Goal: Task Accomplishment & Management: Manage account settings

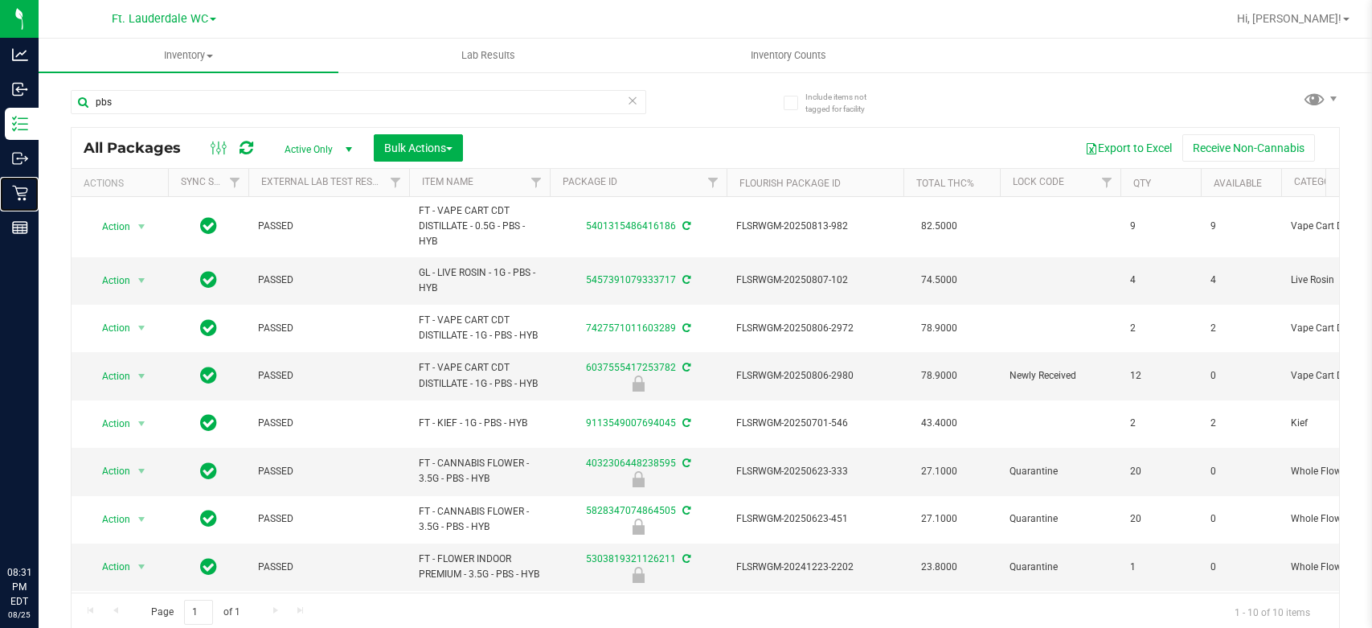
click at [27, 203] on div "Retail" at bounding box center [22, 193] width 34 height 32
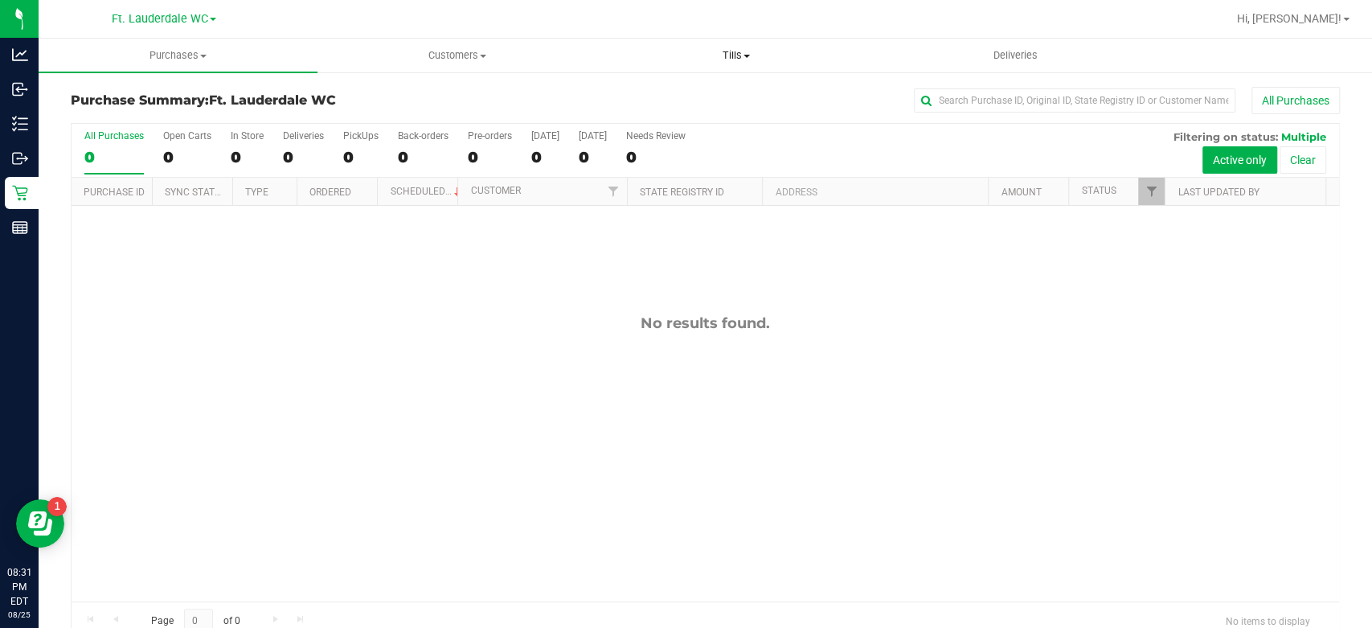
click at [717, 60] on span "Tills" at bounding box center [735, 55] width 277 height 14
click at [693, 95] on span "Manage tills" at bounding box center [650, 97] width 108 height 14
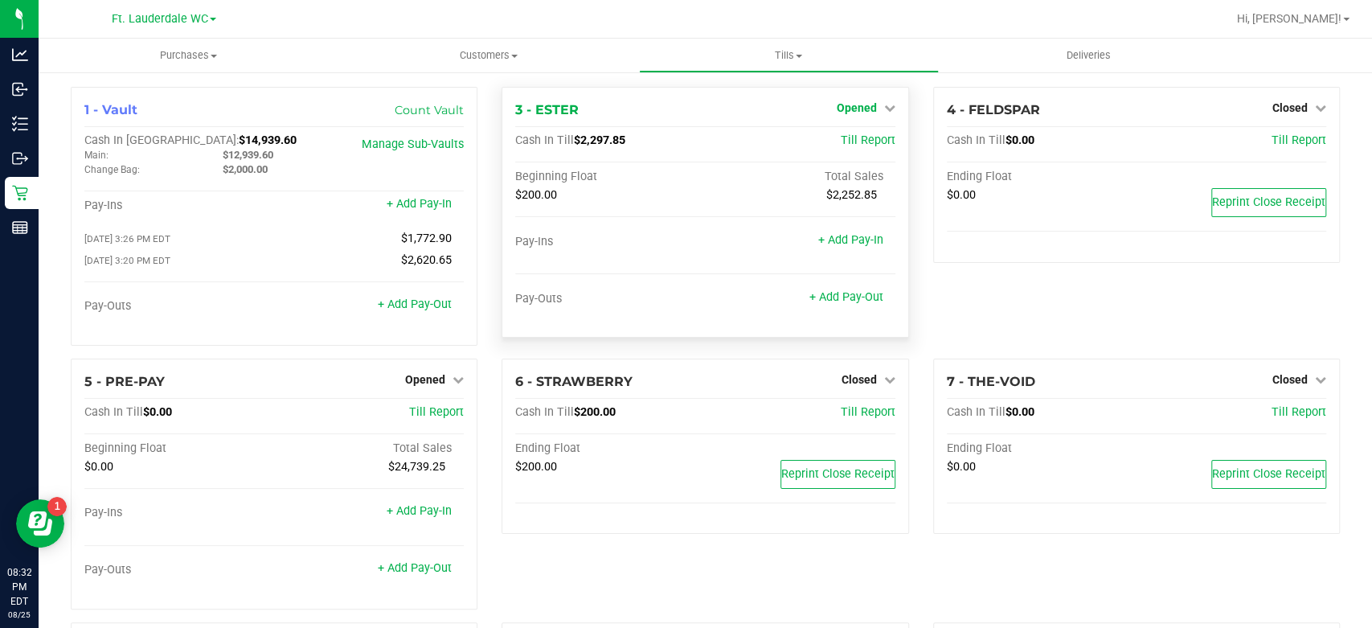
click at [843, 106] on span "Opened" at bounding box center [857, 107] width 40 height 13
click at [842, 132] on div "Close Till" at bounding box center [858, 142] width 119 height 20
click at [861, 136] on link "Close Till" at bounding box center [858, 141] width 43 height 13
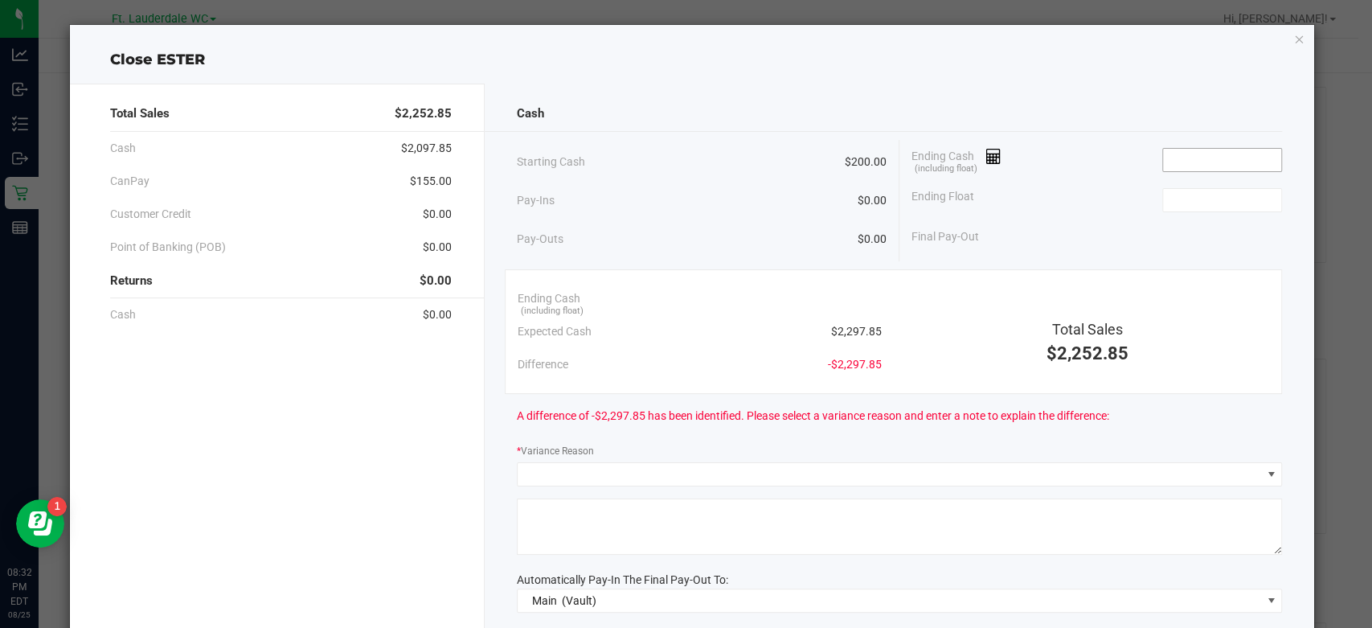
click at [1184, 159] on input at bounding box center [1222, 160] width 118 height 23
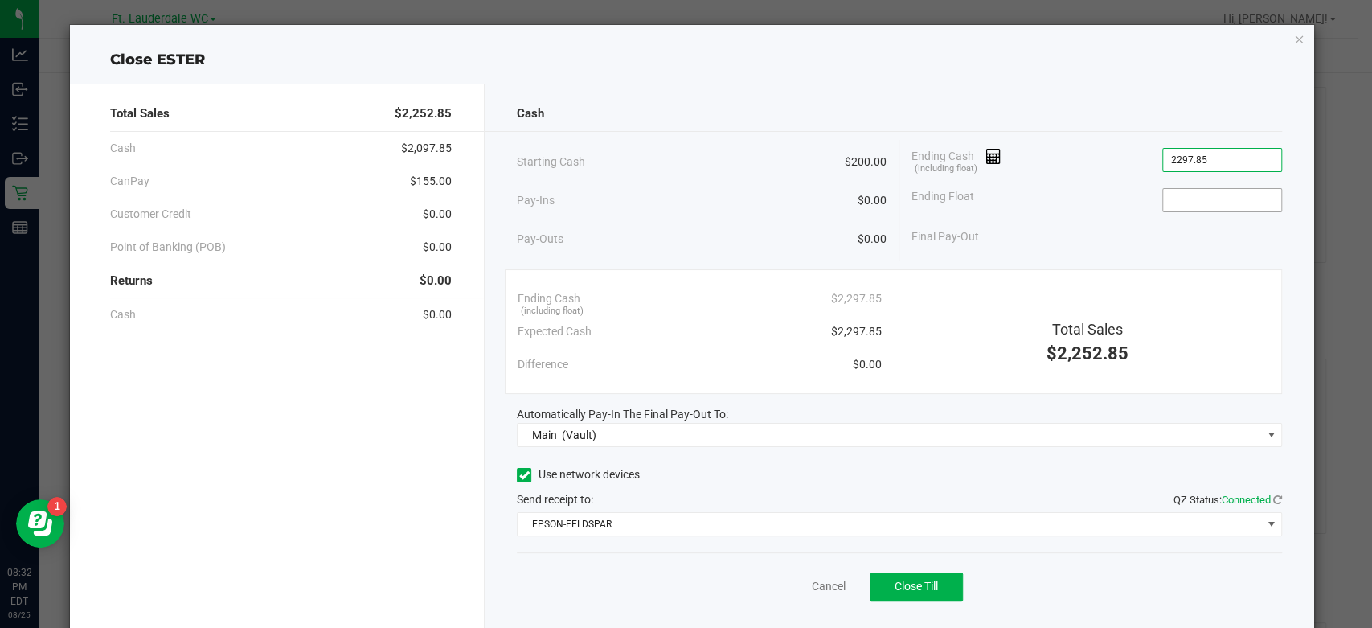
type input "$2,297.85"
click at [1189, 202] on input at bounding box center [1222, 200] width 118 height 23
type input "$200.00"
click at [1075, 214] on div "Ending Float $200.00" at bounding box center [1096, 200] width 370 height 40
click at [942, 576] on button "Close Till" at bounding box center [915, 586] width 93 height 29
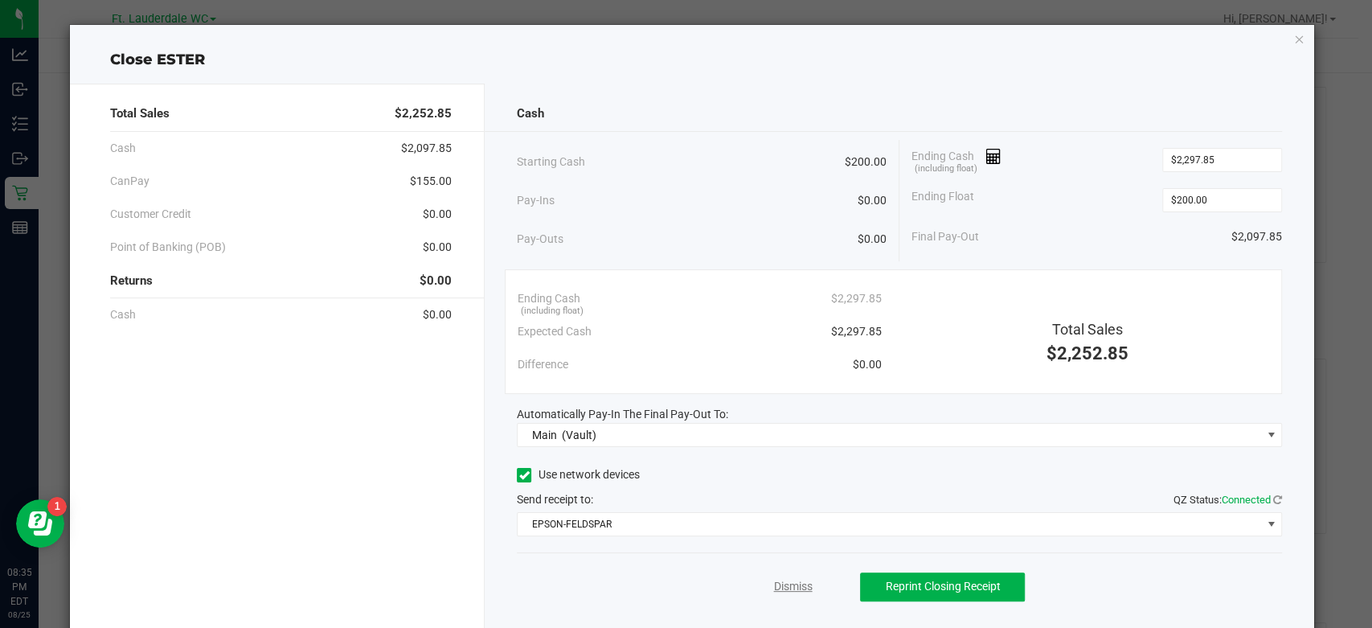
click at [773, 591] on link "Dismiss" at bounding box center [792, 586] width 39 height 17
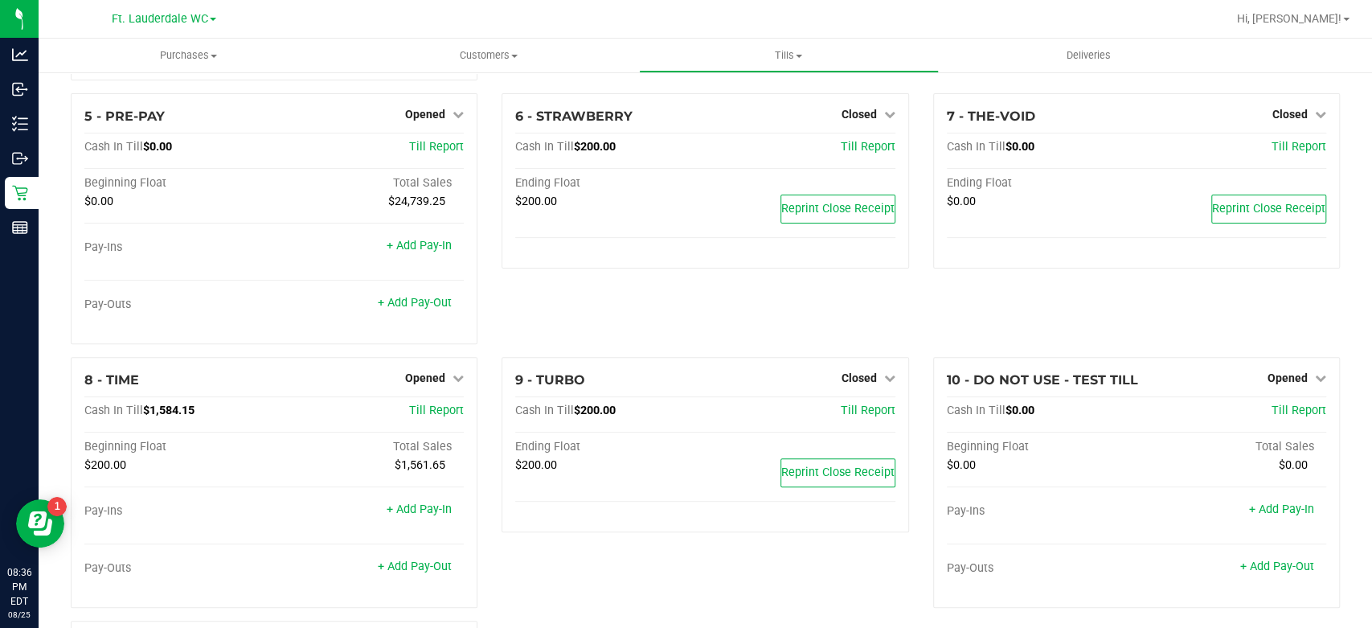
scroll to position [268, 0]
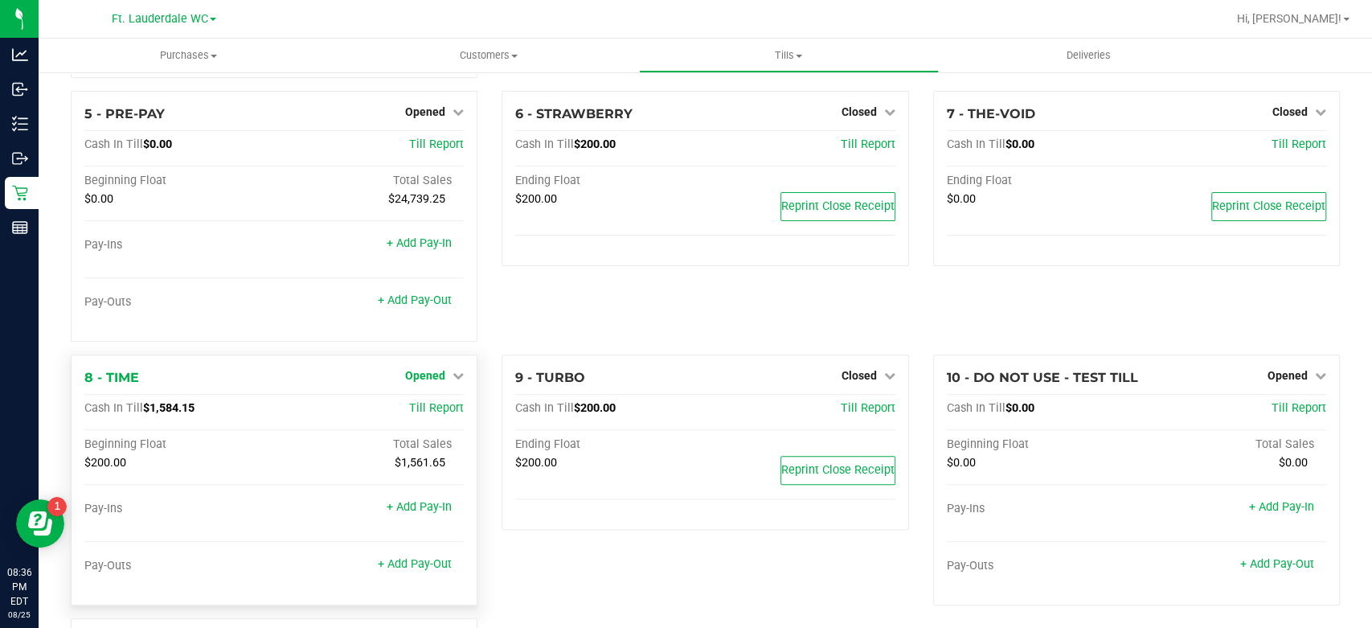
click at [428, 370] on span "Opened" at bounding box center [425, 375] width 40 height 13
click at [428, 403] on link "Close Till" at bounding box center [427, 408] width 43 height 13
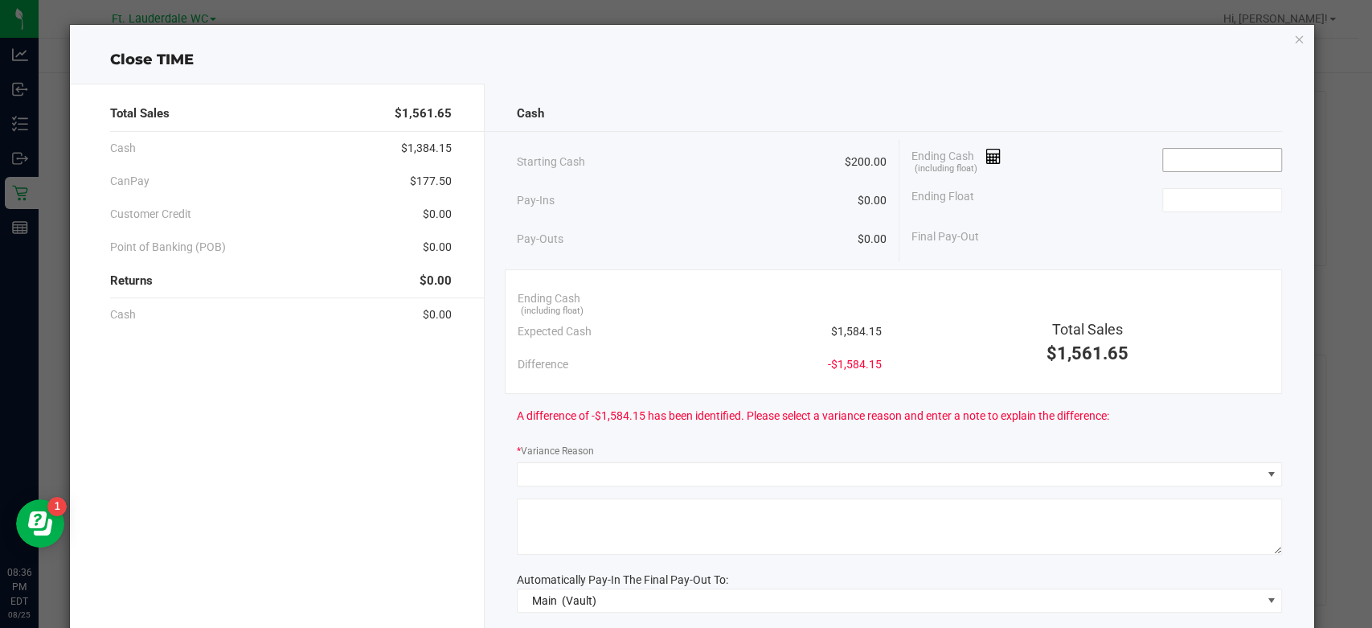
click at [1168, 165] on input at bounding box center [1222, 160] width 118 height 23
type input "$1,644.15"
click at [1175, 198] on input at bounding box center [1222, 200] width 118 height 23
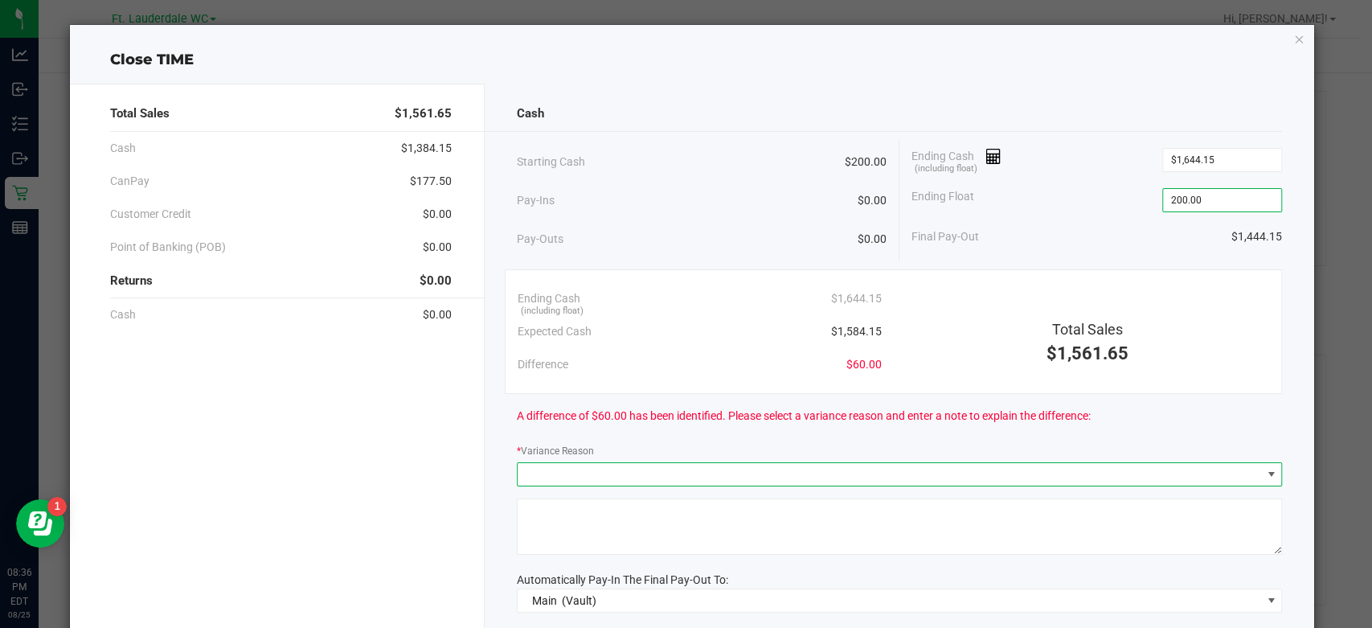
type input "$200.00"
click at [1264, 469] on span at bounding box center [1270, 474] width 13 height 13
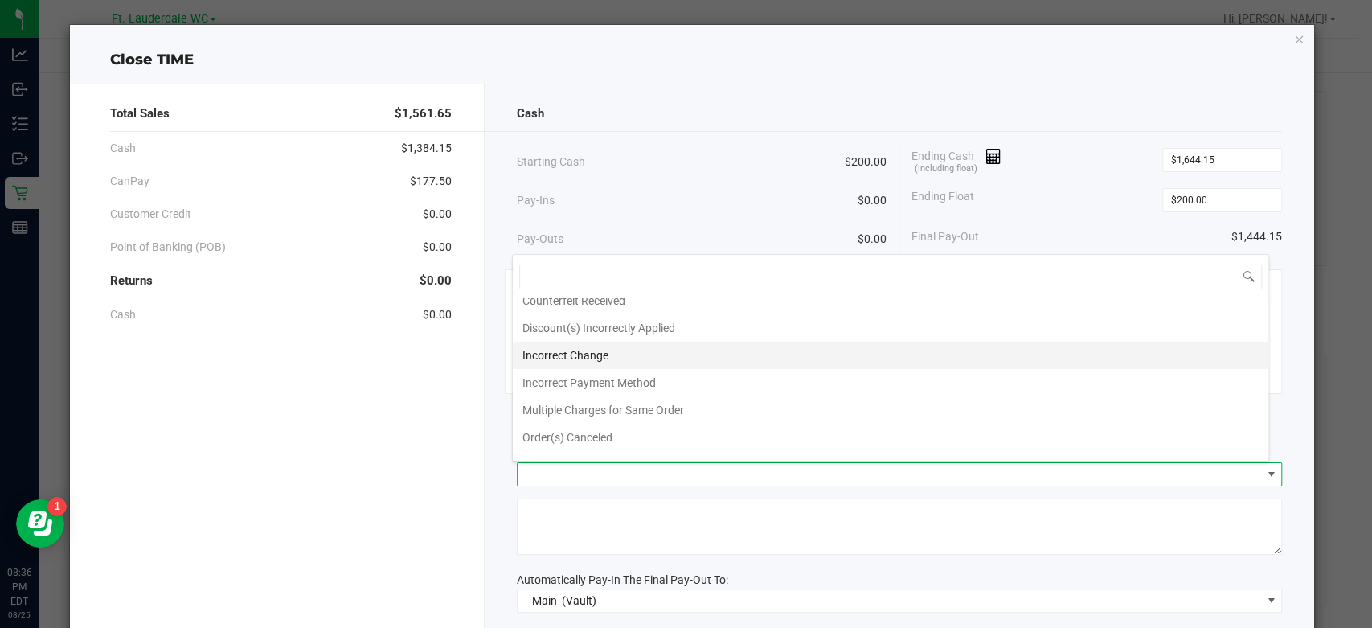
scroll to position [56, 0]
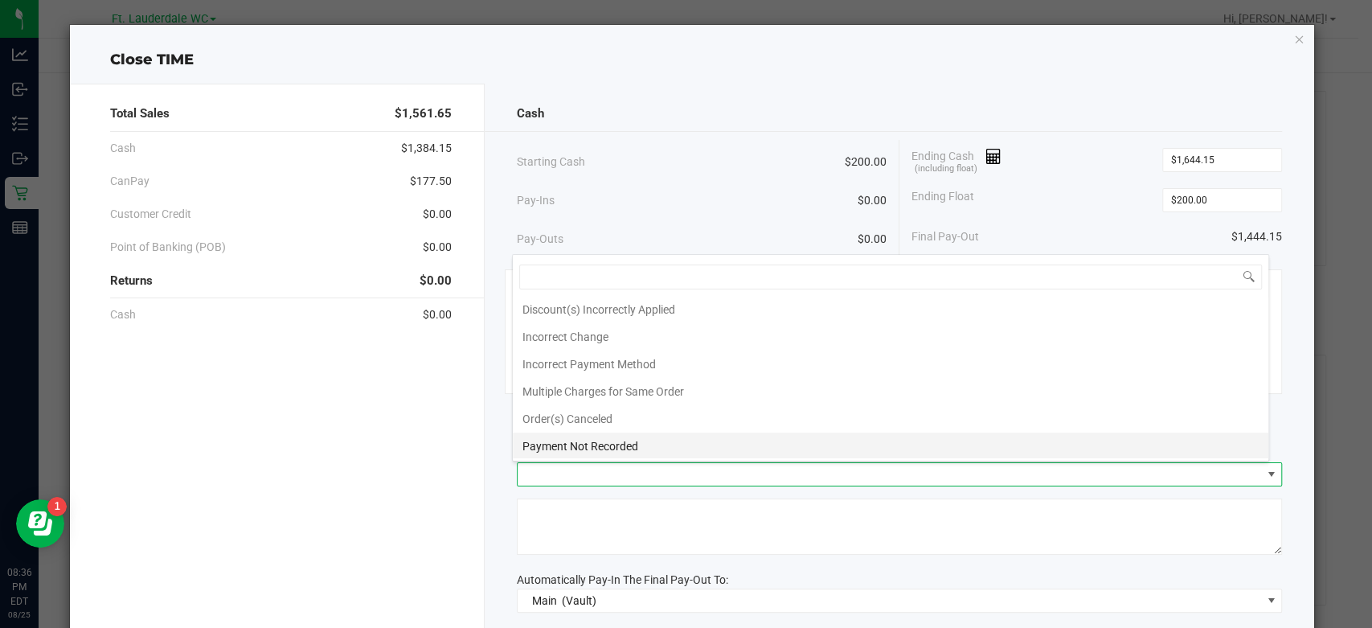
click at [965, 443] on li "Payment Not Recorded" at bounding box center [890, 445] width 755 height 27
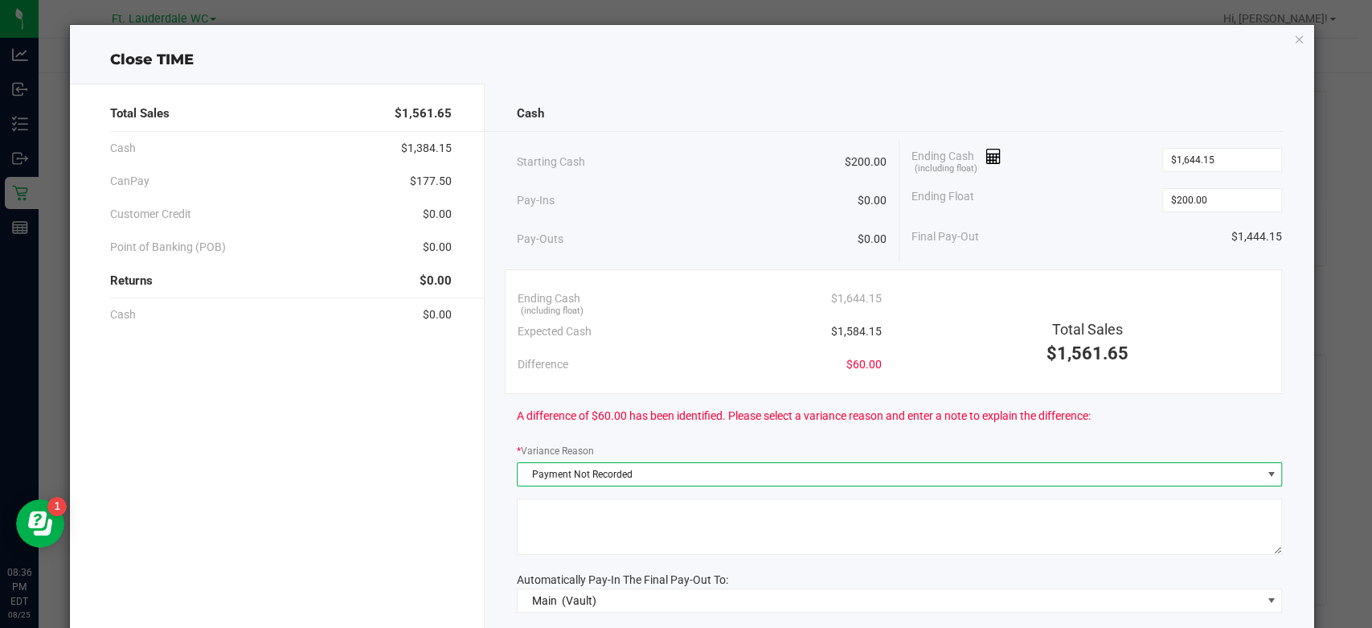
click at [901, 526] on textarea at bounding box center [899, 526] width 765 height 56
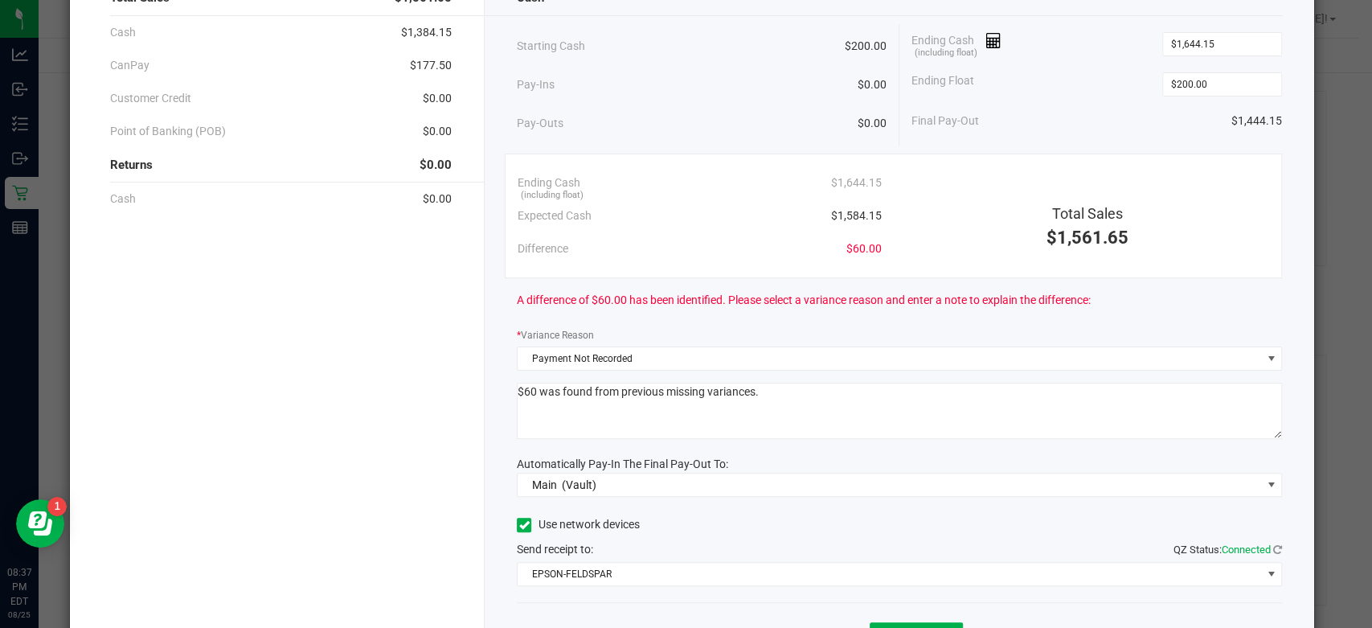
scroll to position [89, 0]
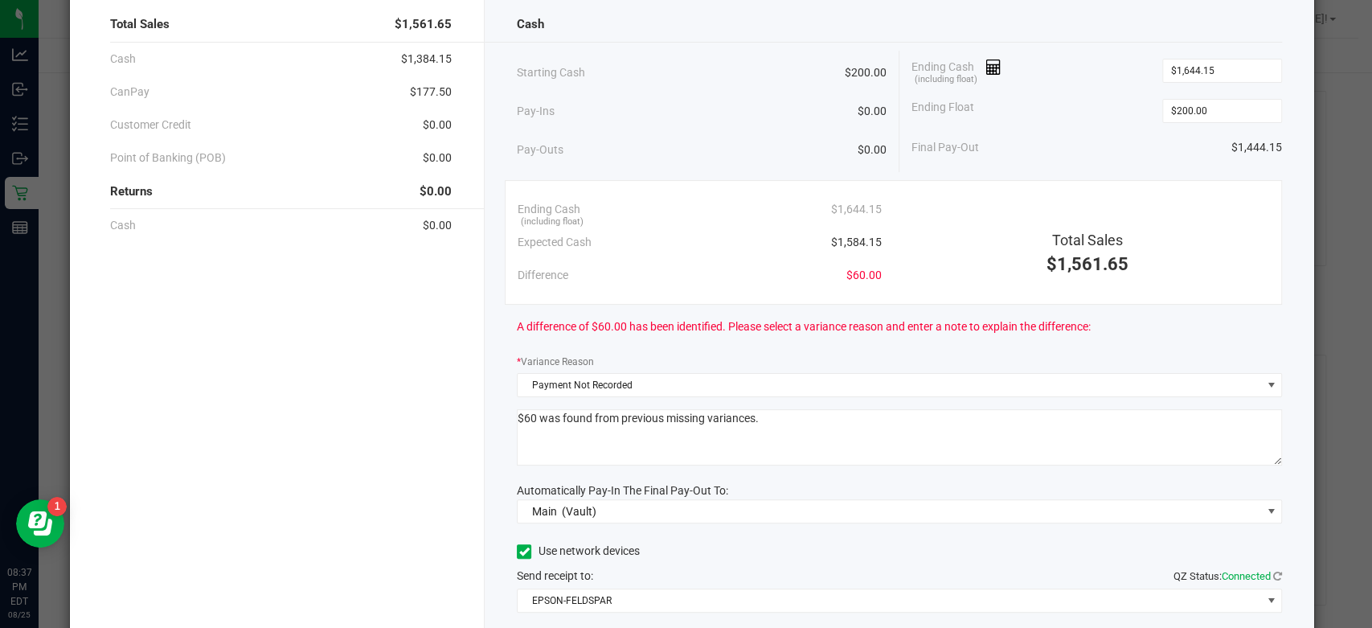
type textarea "$60 was found from previous missing variances."
click at [1016, 485] on div "Automatically Pay-In The Final Pay-Out To:" at bounding box center [899, 490] width 765 height 17
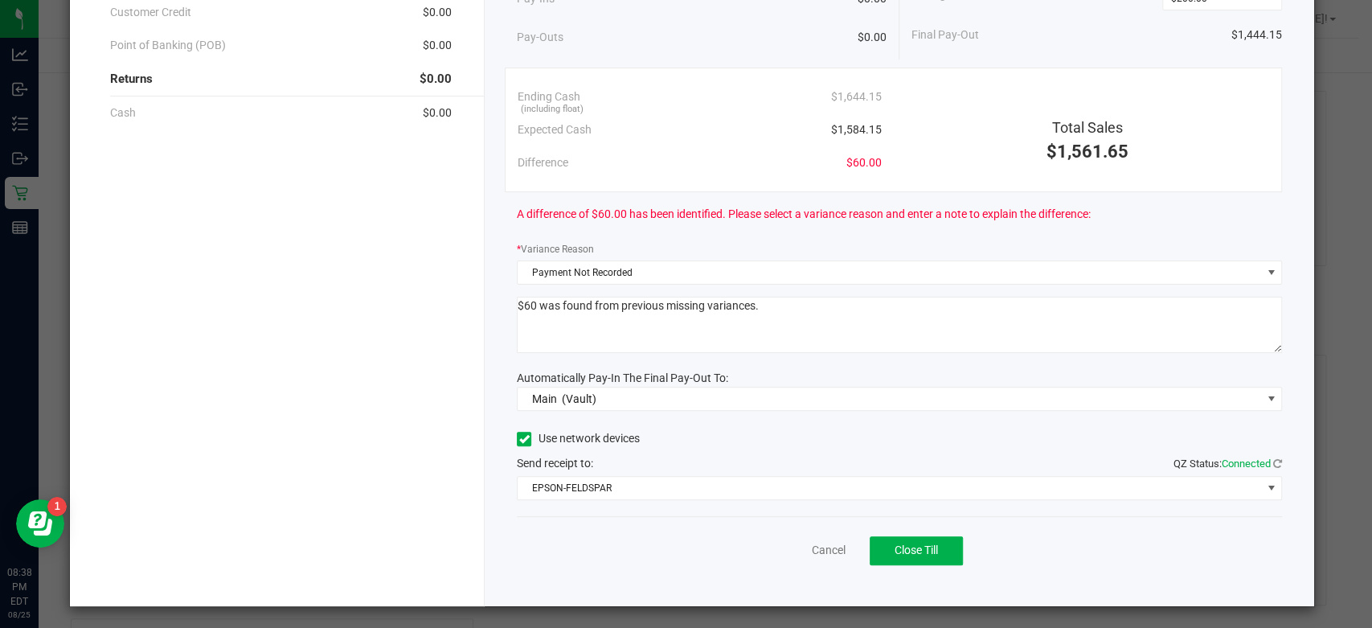
scroll to position [203, 0]
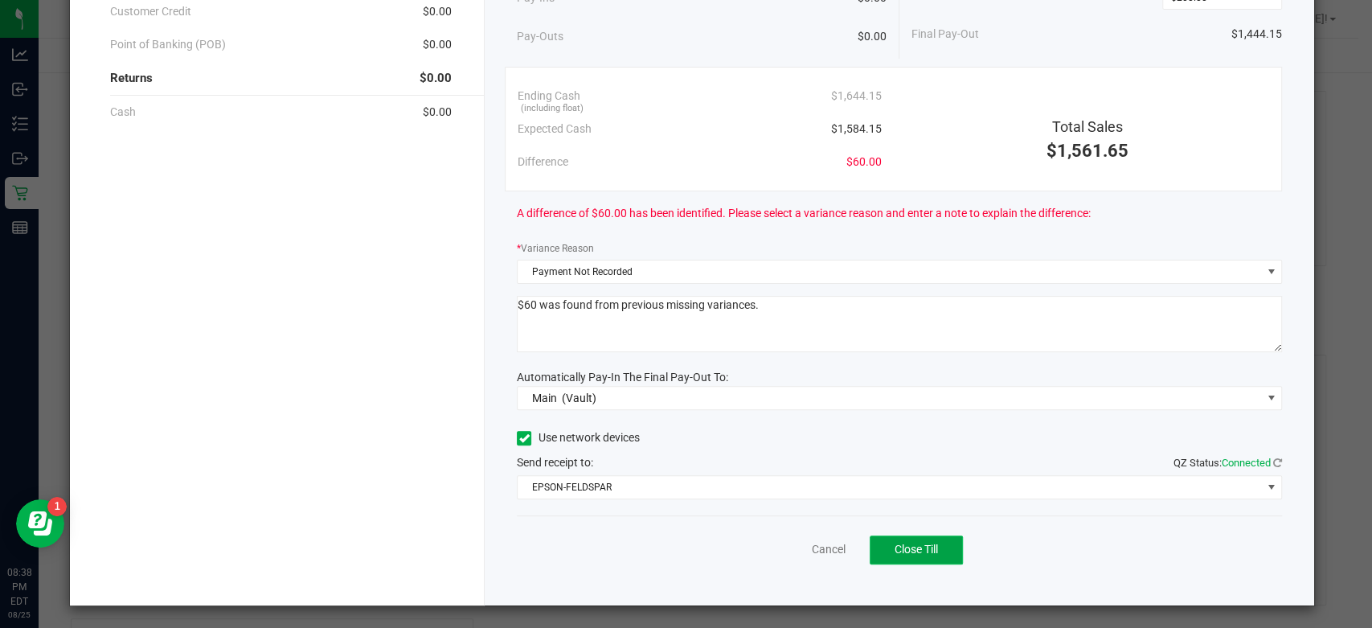
click at [909, 538] on button "Close Till" at bounding box center [915, 549] width 93 height 29
click at [773, 546] on link "Dismiss" at bounding box center [792, 549] width 39 height 17
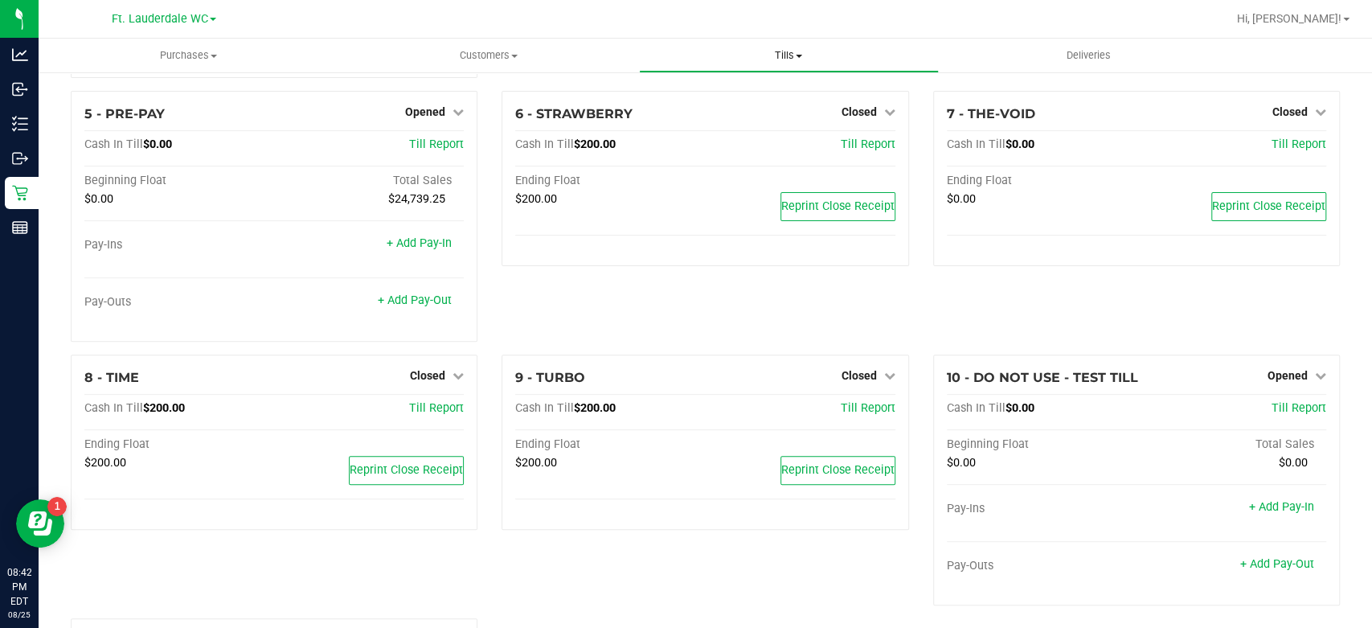
click at [767, 52] on span "Tills" at bounding box center [789, 55] width 298 height 14
click at [739, 113] on span "Reconcile e-payments" at bounding box center [719, 116] width 160 height 14
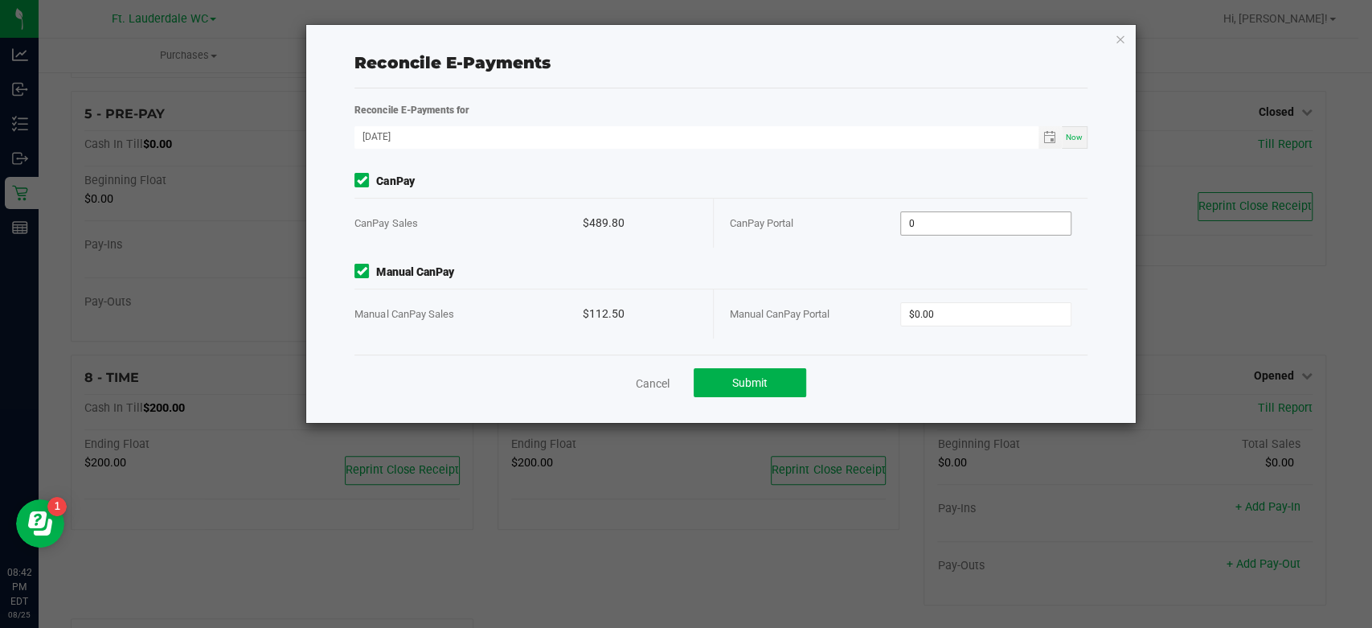
click at [960, 222] on input "0" at bounding box center [986, 223] width 170 height 23
type input "$489.80"
click at [964, 303] on input "0" at bounding box center [986, 314] width 170 height 23
type input "$112.50"
click at [956, 354] on div "Cancel Submit" at bounding box center [720, 381] width 732 height 55
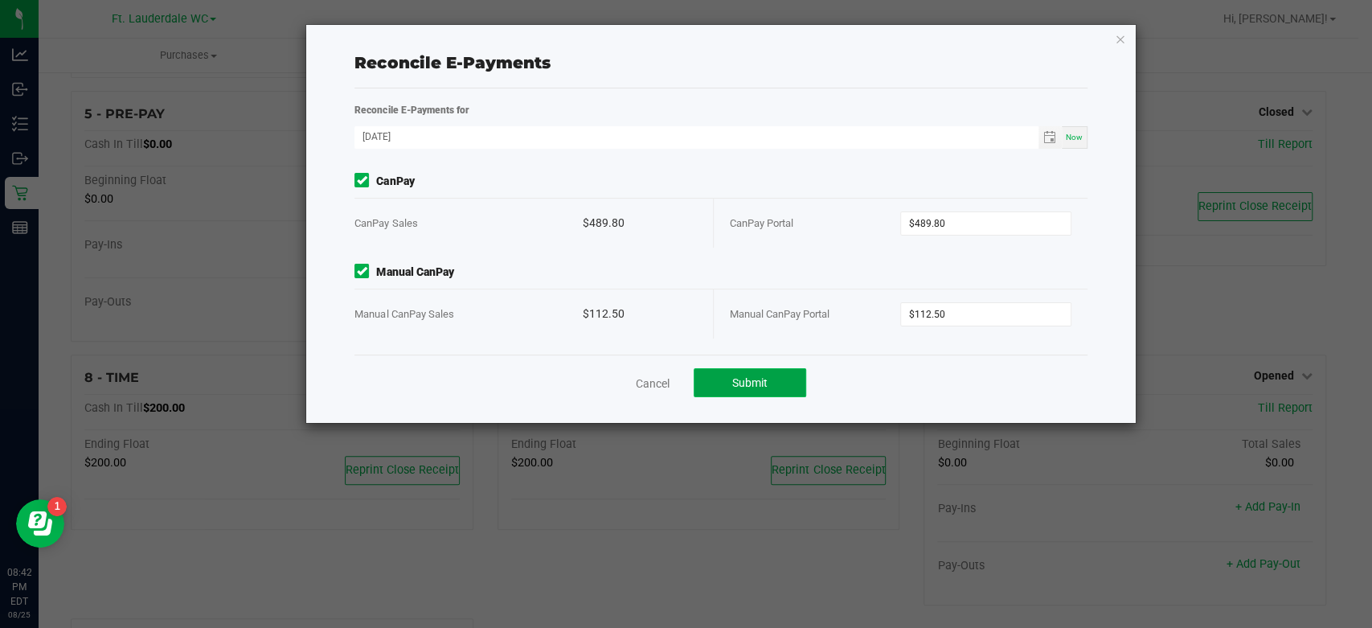
click at [779, 382] on button "Submit" at bounding box center [749, 382] width 113 height 29
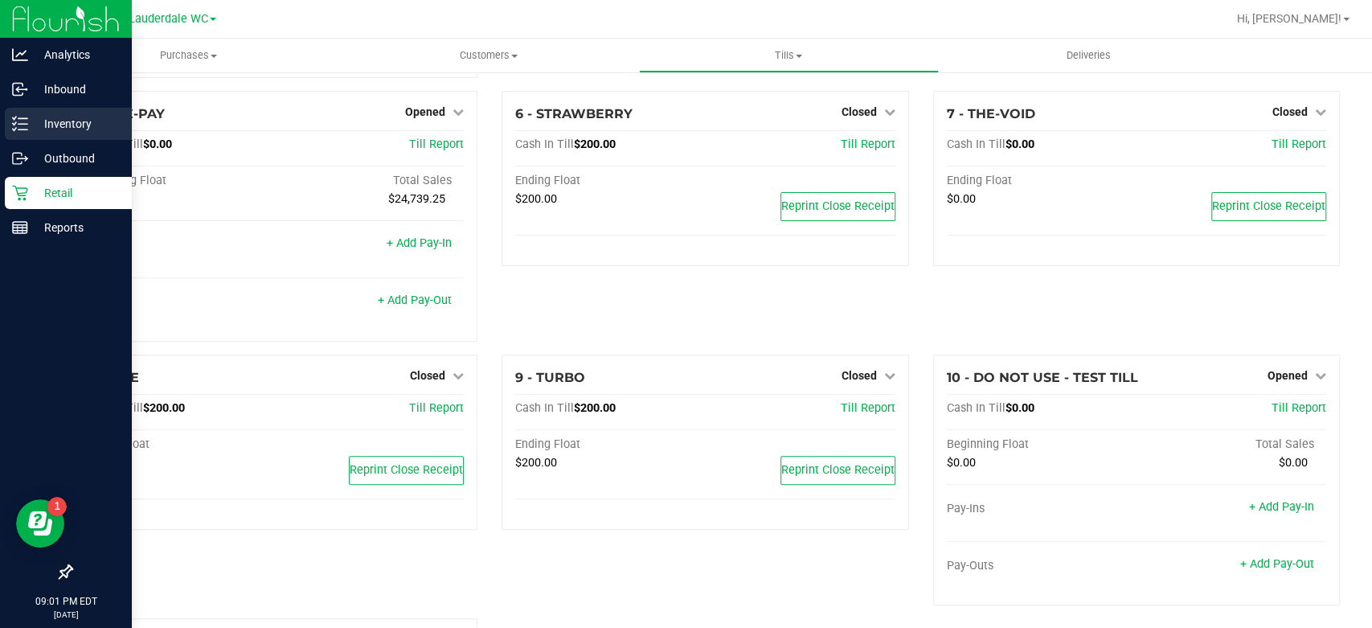
click at [27, 121] on icon at bounding box center [20, 124] width 16 height 16
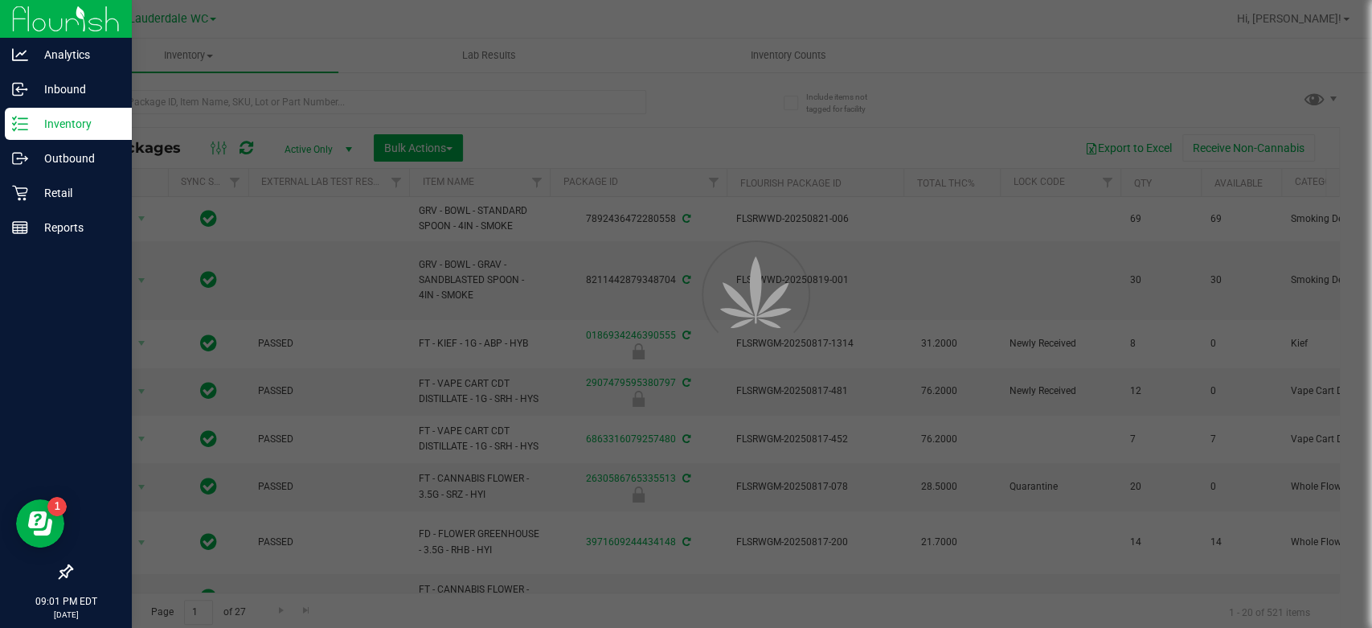
click at [768, 55] on div at bounding box center [686, 314] width 1372 height 628
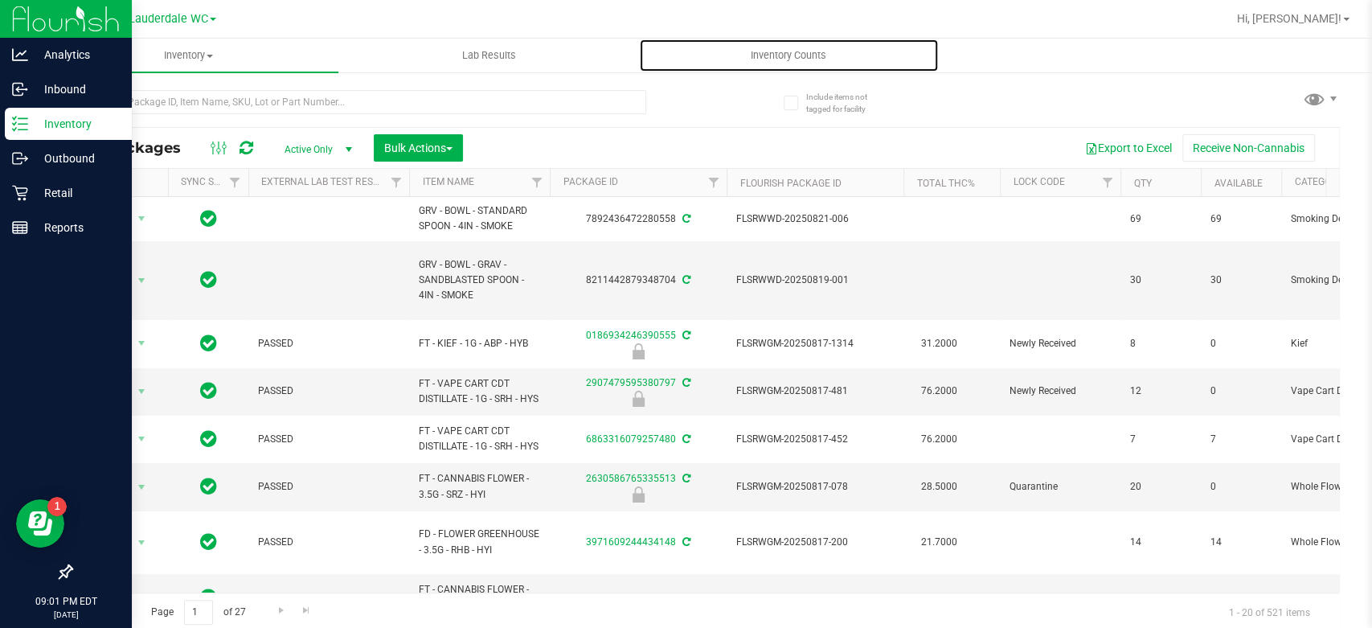
click at [768, 55] on span "Inventory Counts" at bounding box center [788, 55] width 119 height 14
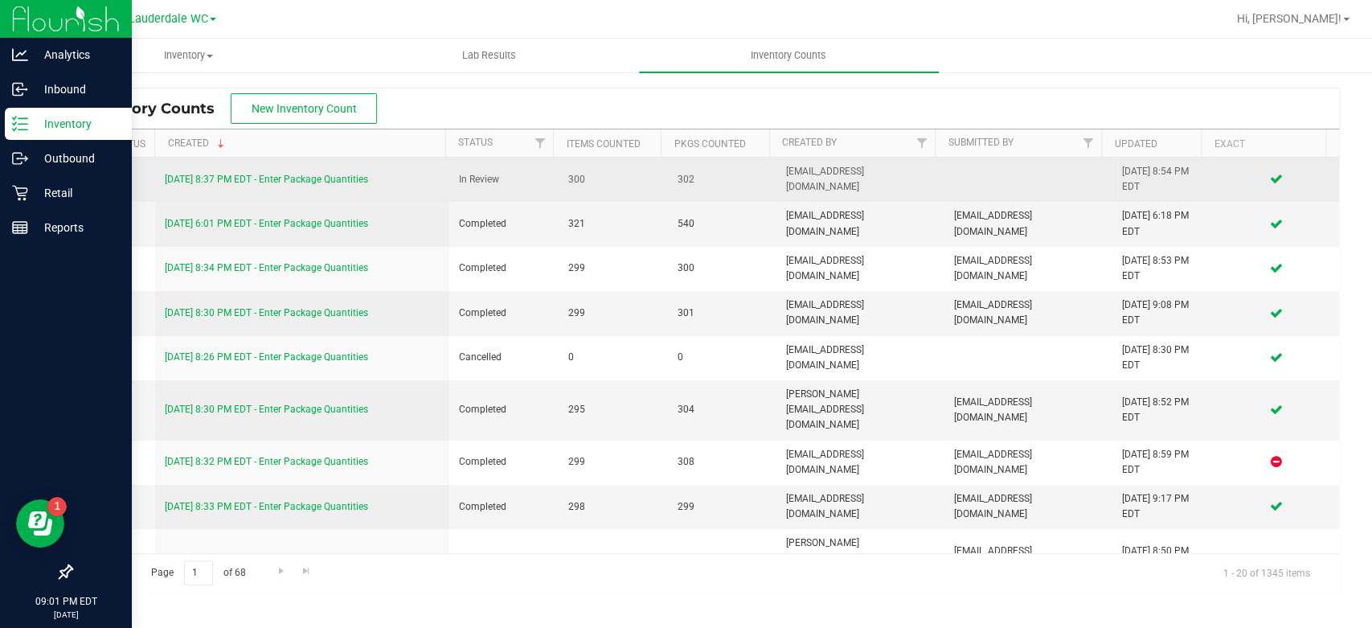
click at [194, 174] on link "8/25/25 8:37 PM EDT - Enter Package Quantities" at bounding box center [266, 179] width 203 height 11
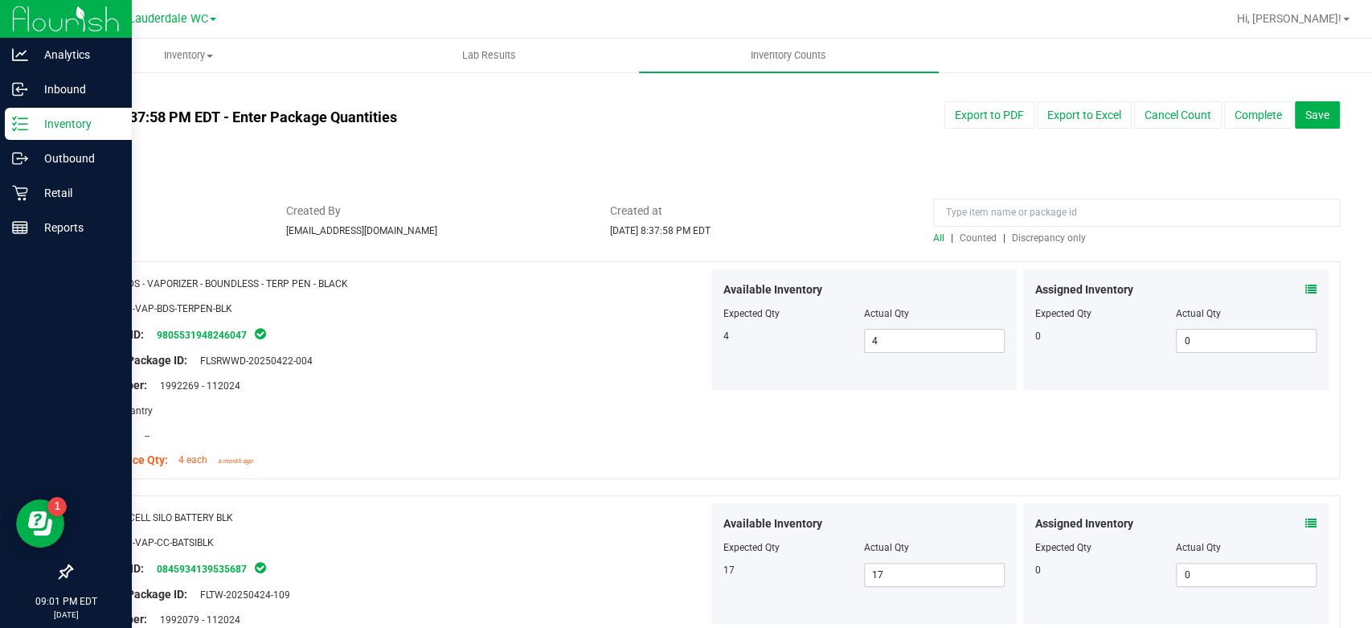
click at [1061, 236] on span "Discrepancy only" at bounding box center [1049, 237] width 74 height 11
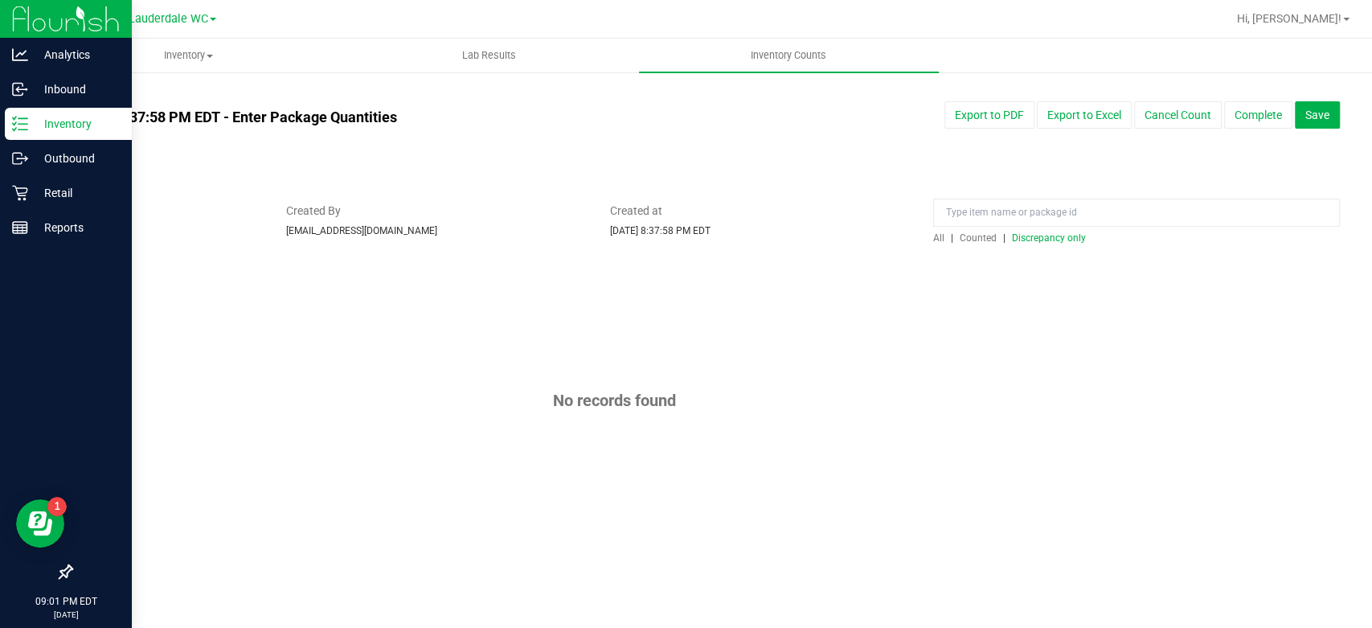
click at [1254, 98] on div "All counts Aug 25, 2025 8:37:58 PM EDT - Enter Package Quantities Sync Status N…" at bounding box center [705, 321] width 1269 height 468
click at [1242, 108] on button "Complete" at bounding box center [1258, 114] width 68 height 27
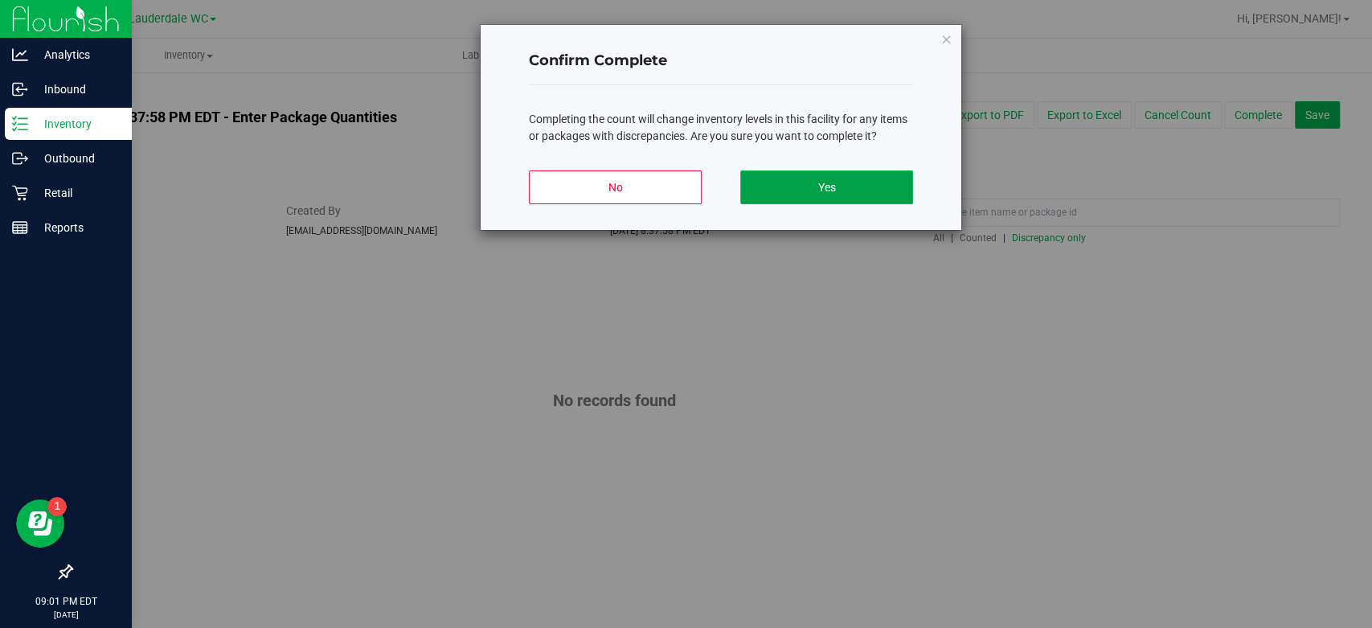
click at [874, 171] on button "Yes" at bounding box center [826, 187] width 173 height 34
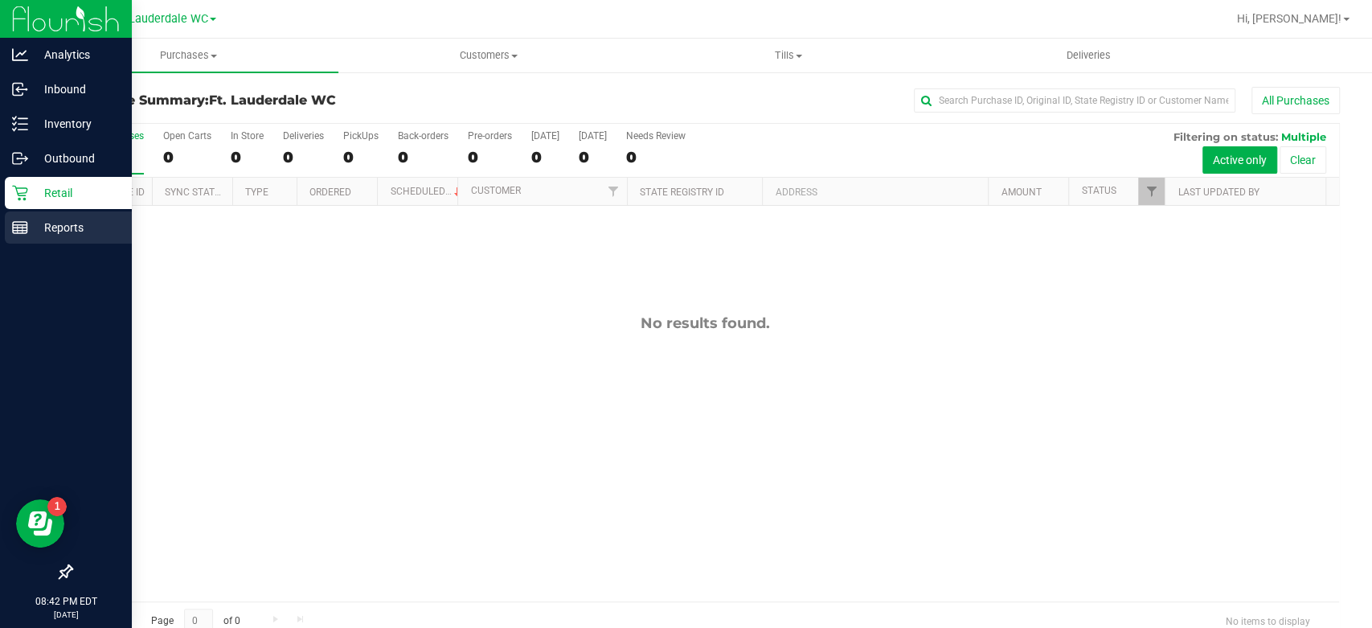
click at [9, 220] on div "Reports" at bounding box center [68, 227] width 127 height 32
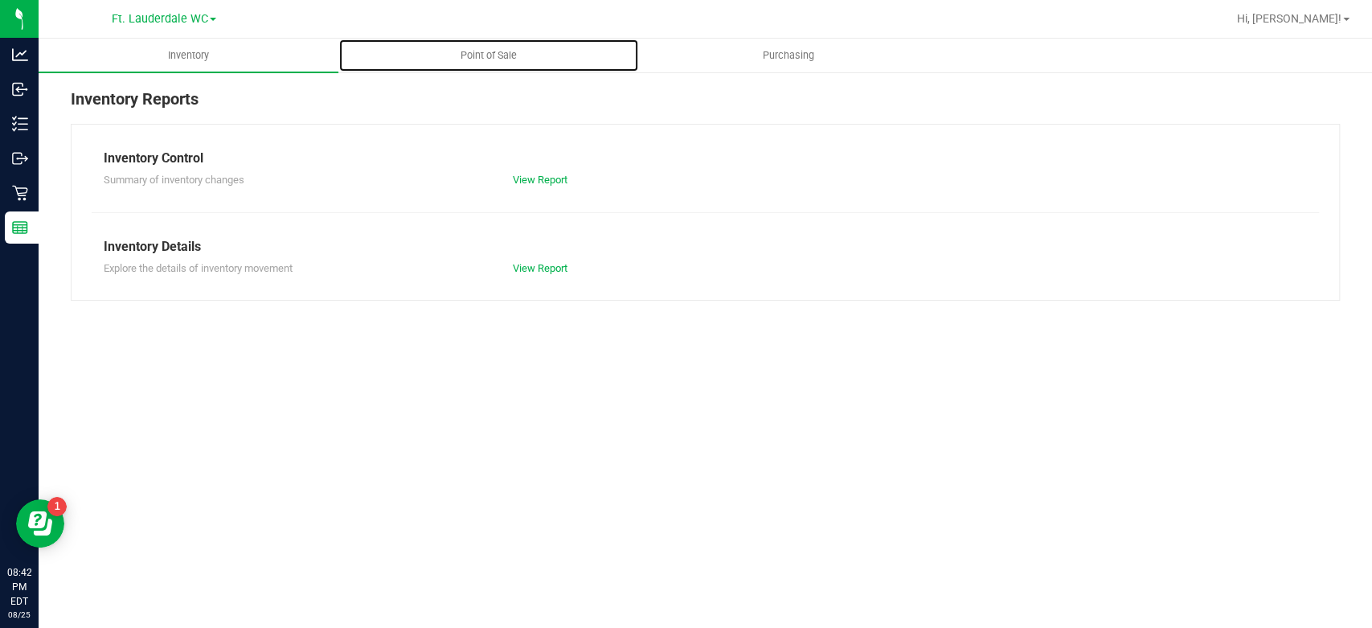
click at [487, 64] on uib-tab-heading "Point of Sale" at bounding box center [488, 55] width 298 height 32
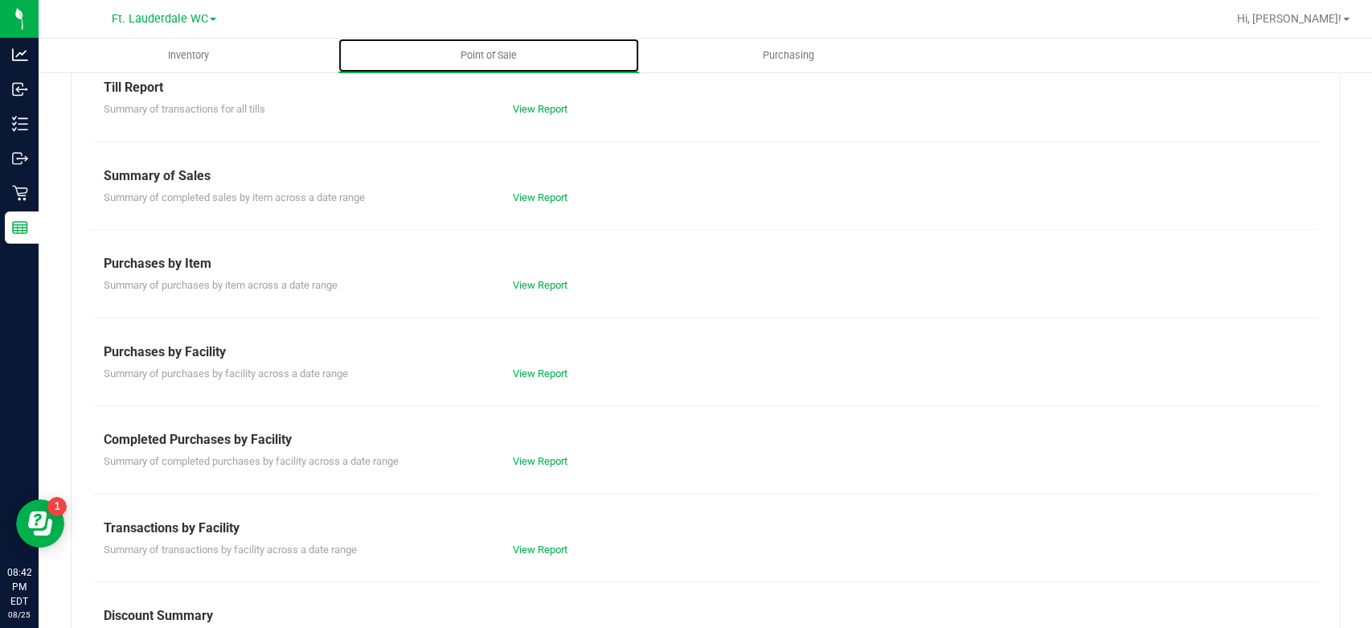
scroll to position [178, 0]
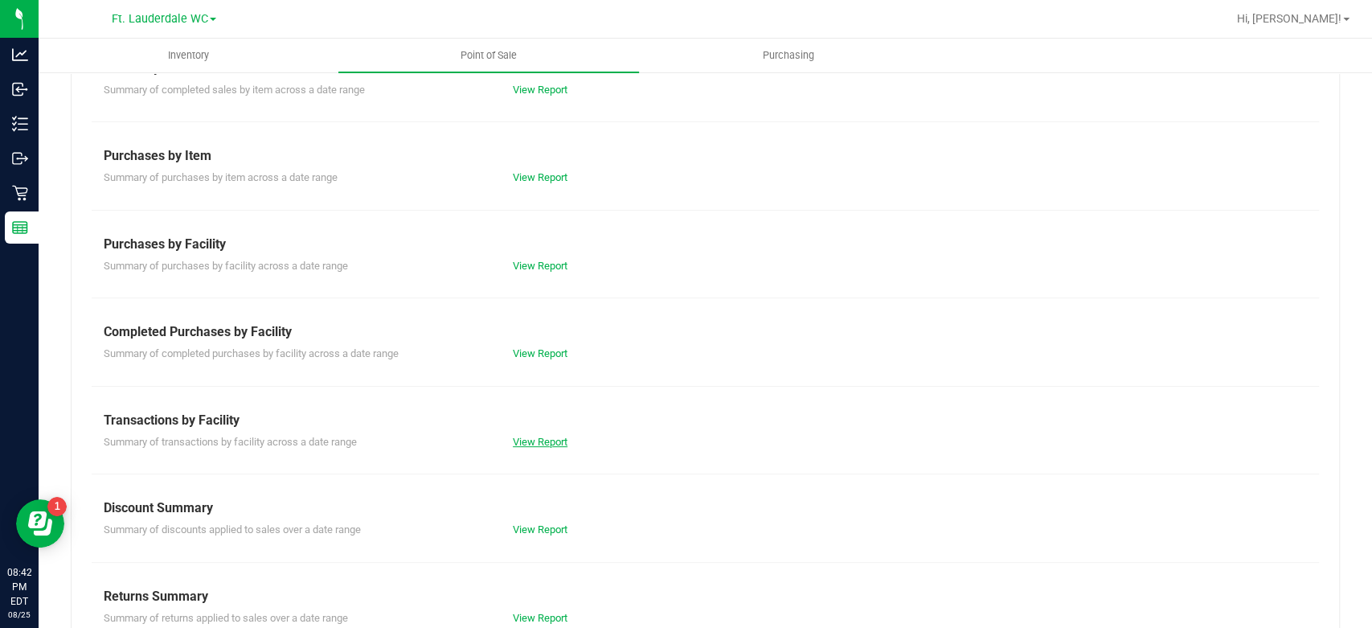
click at [519, 442] on link "View Report" at bounding box center [540, 442] width 55 height 12
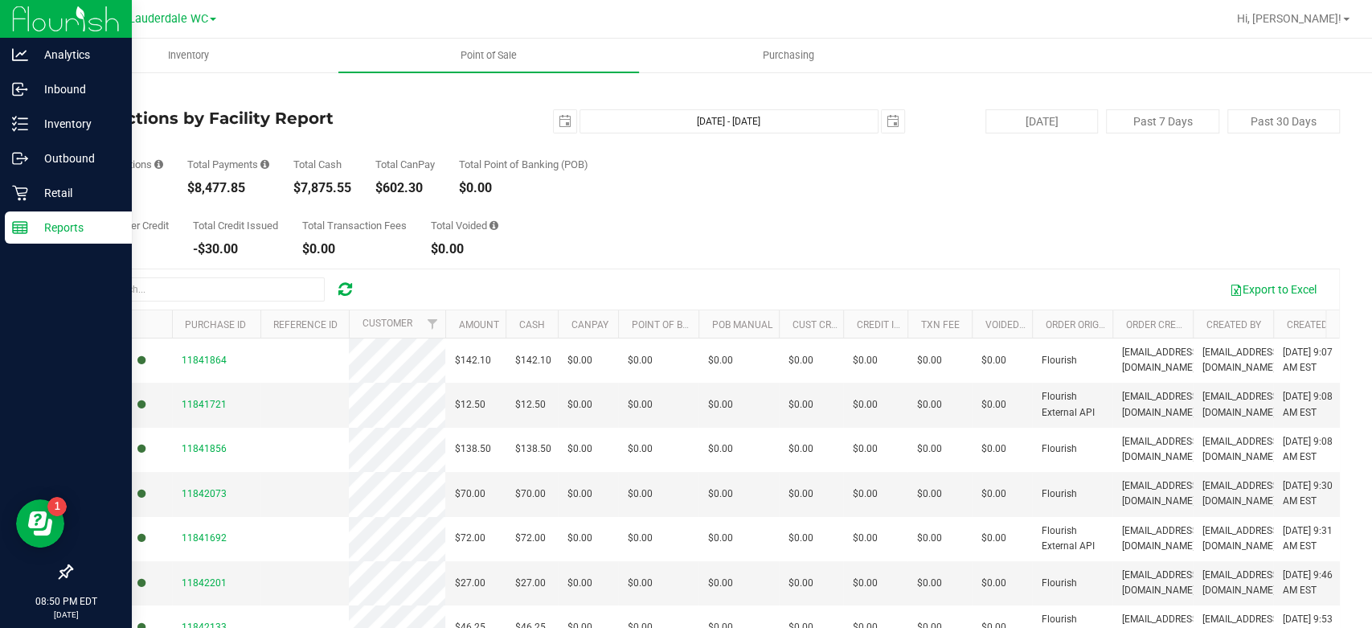
click at [25, 220] on icon at bounding box center [20, 227] width 16 height 16
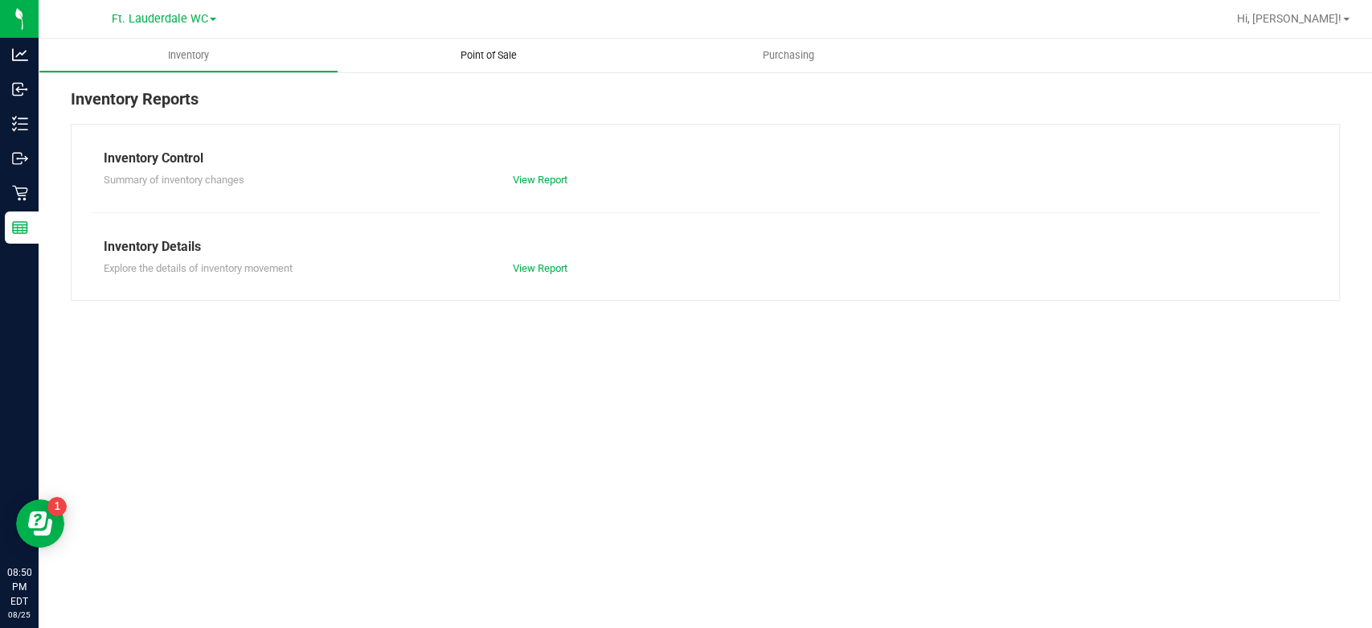
click at [456, 53] on span "Point of Sale" at bounding box center [489, 55] width 100 height 14
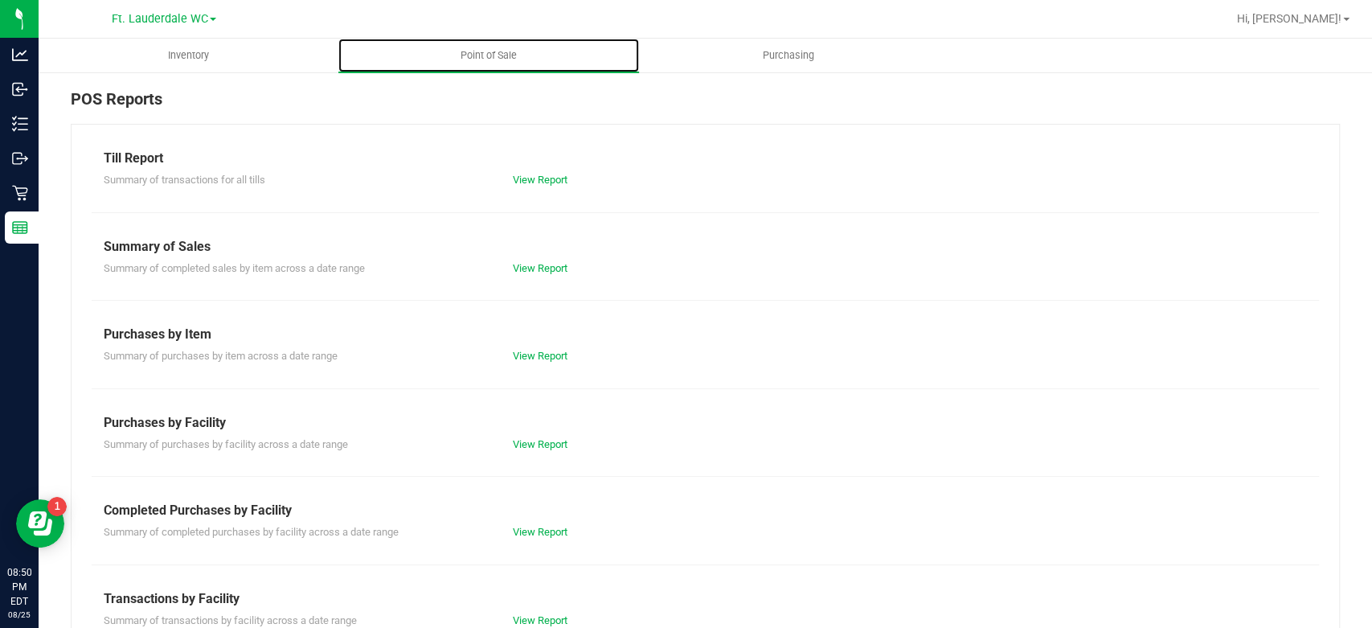
scroll to position [178, 0]
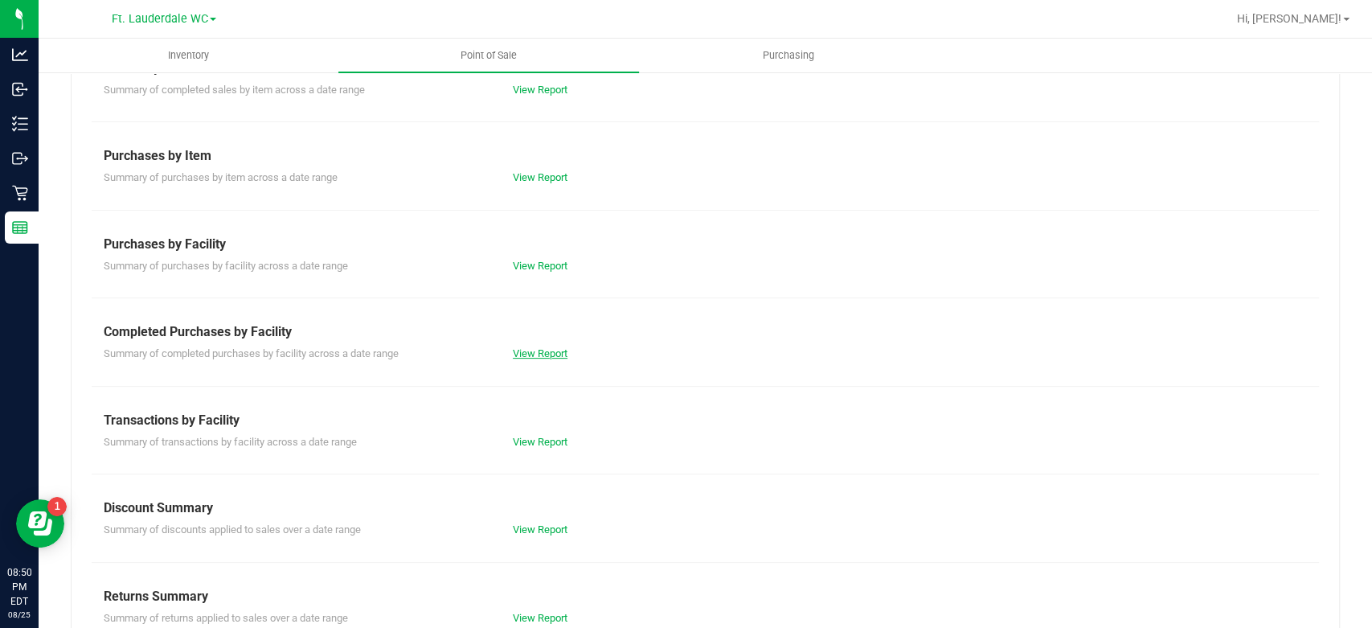
click at [540, 350] on link "View Report" at bounding box center [540, 353] width 55 height 12
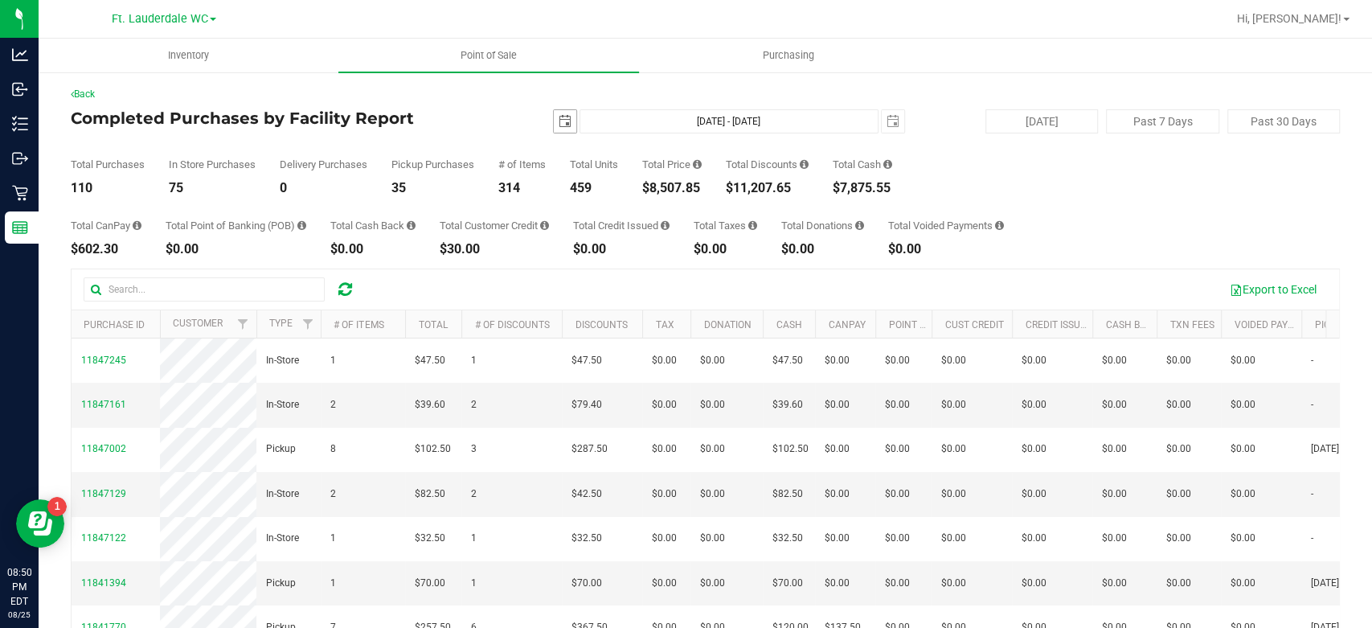
click at [559, 114] on span "select" at bounding box center [565, 121] width 23 height 23
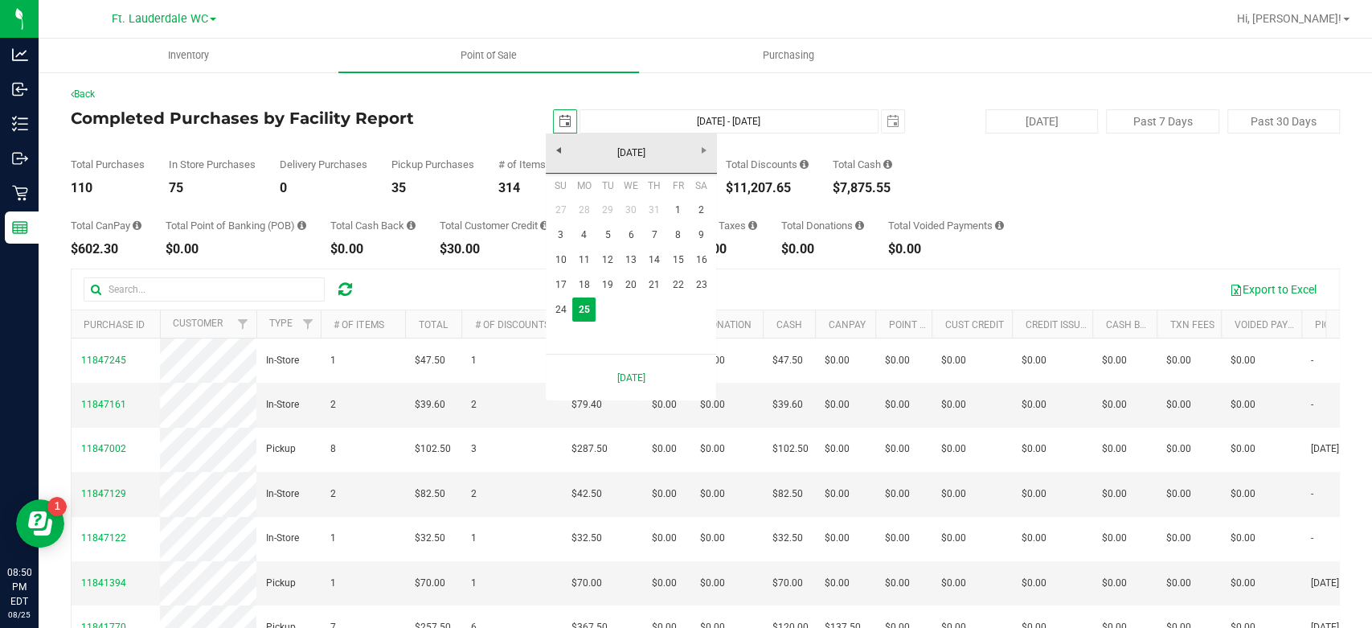
scroll to position [0, 39]
click at [572, 311] on link "25" at bounding box center [583, 309] width 23 height 25
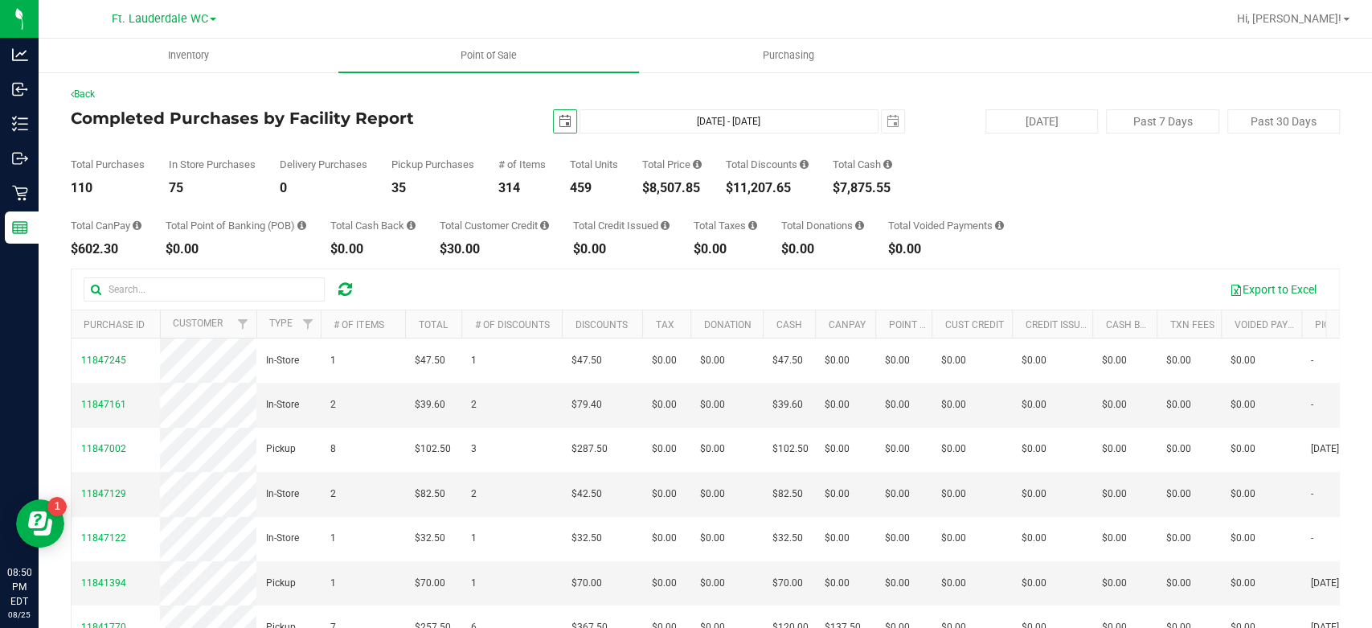
click at [567, 120] on span "select" at bounding box center [565, 121] width 23 height 23
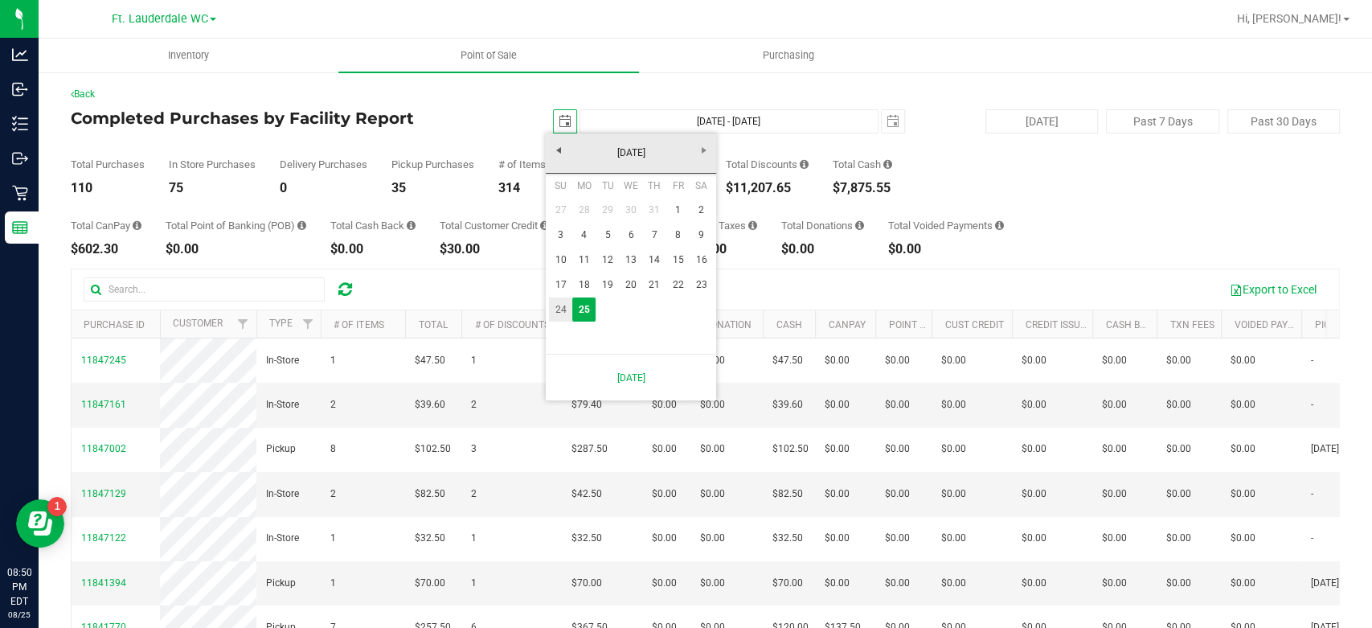
click at [554, 311] on link "24" at bounding box center [560, 309] width 23 height 25
type input "2025-08-24"
type input "Aug 24, 2025 - Aug 25, 2025"
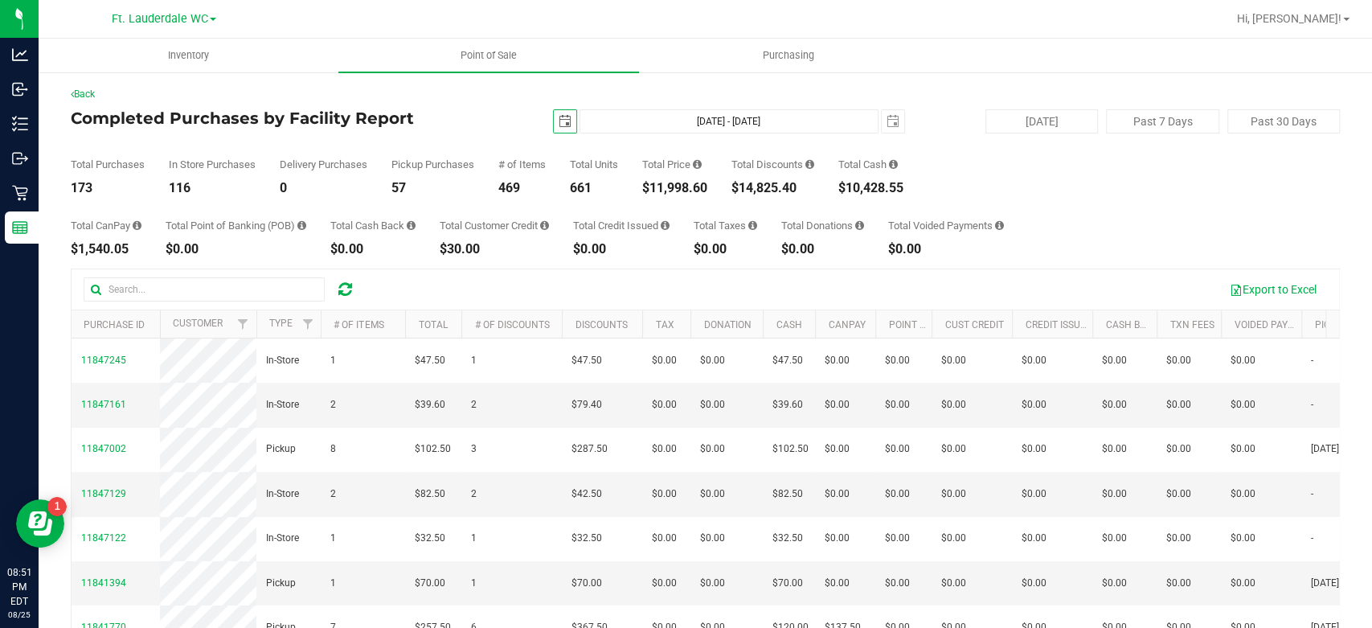
click at [560, 121] on span "select" at bounding box center [564, 121] width 13 height 13
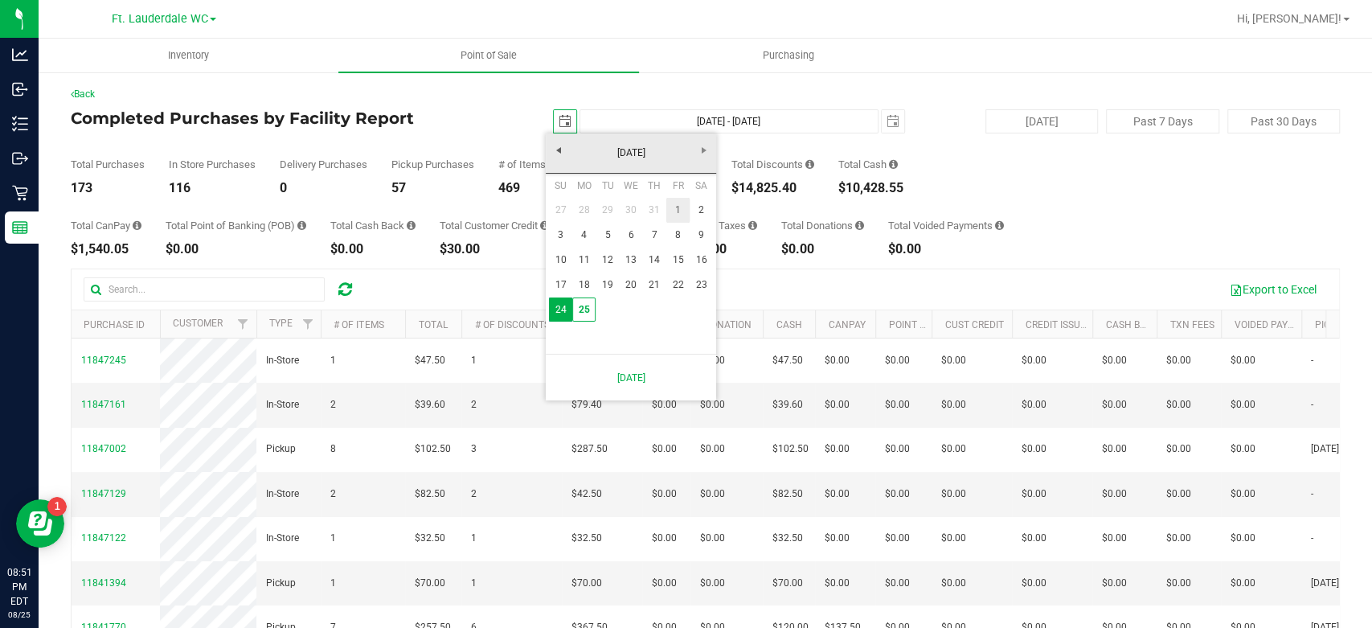
click at [682, 215] on link "1" at bounding box center [677, 210] width 23 height 25
type input "2025-08-01"
type input "Aug 1, 2025 - Aug 25, 2025"
